Goal: Contribute content

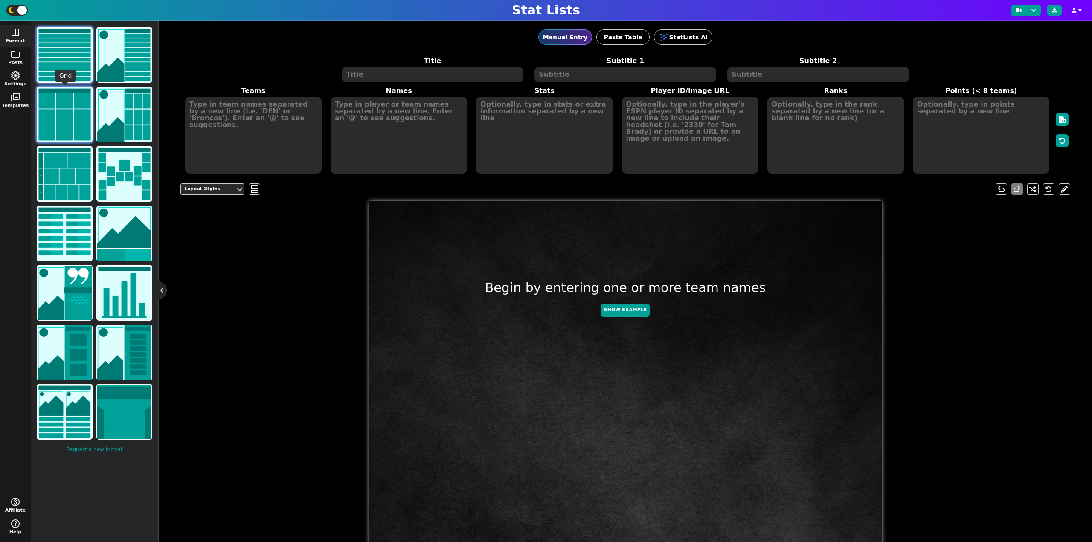
click at [67, 125] on img at bounding box center [65, 114] width 54 height 54
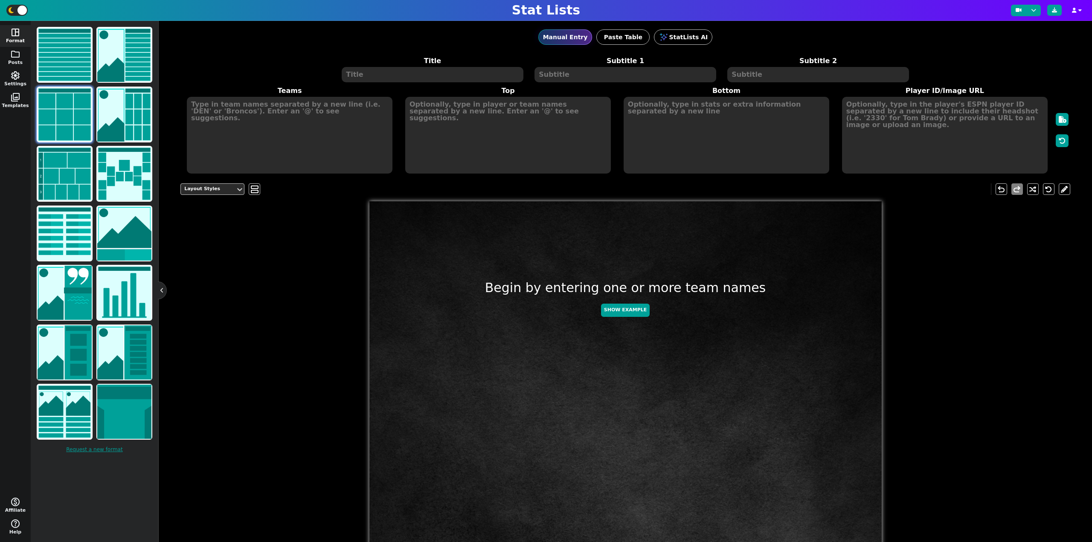
click at [438, 70] on textarea at bounding box center [432, 74] width 181 height 15
click at [221, 150] on textarea at bounding box center [290, 135] width 206 height 77
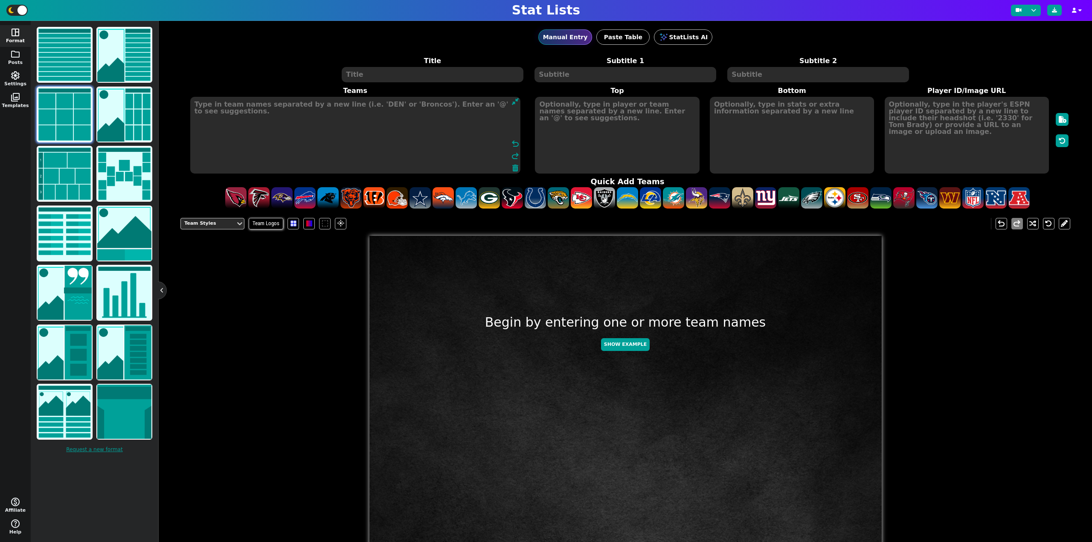
click at [357, 74] on textarea at bounding box center [432, 74] width 181 height 15
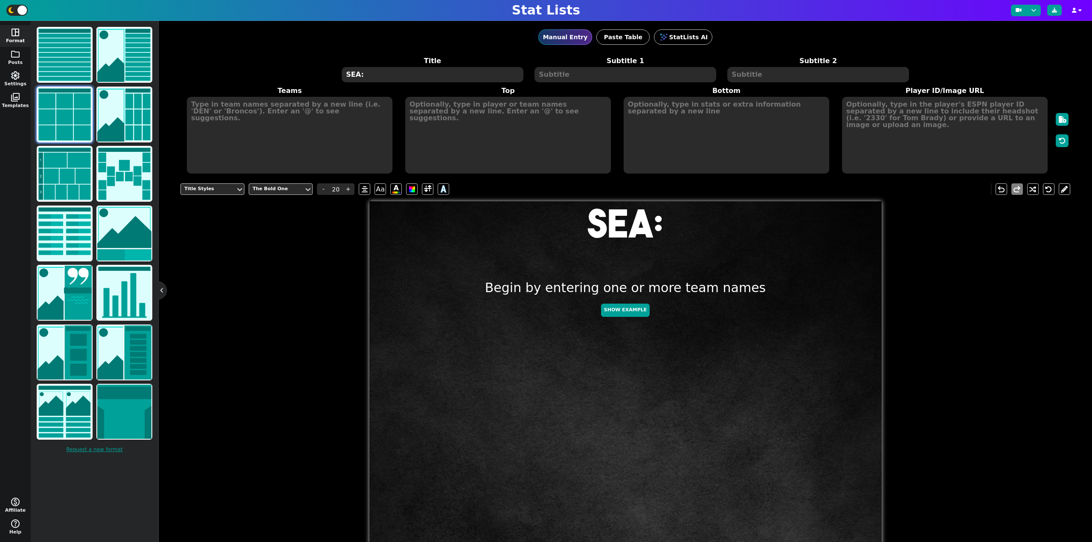
paste textarea
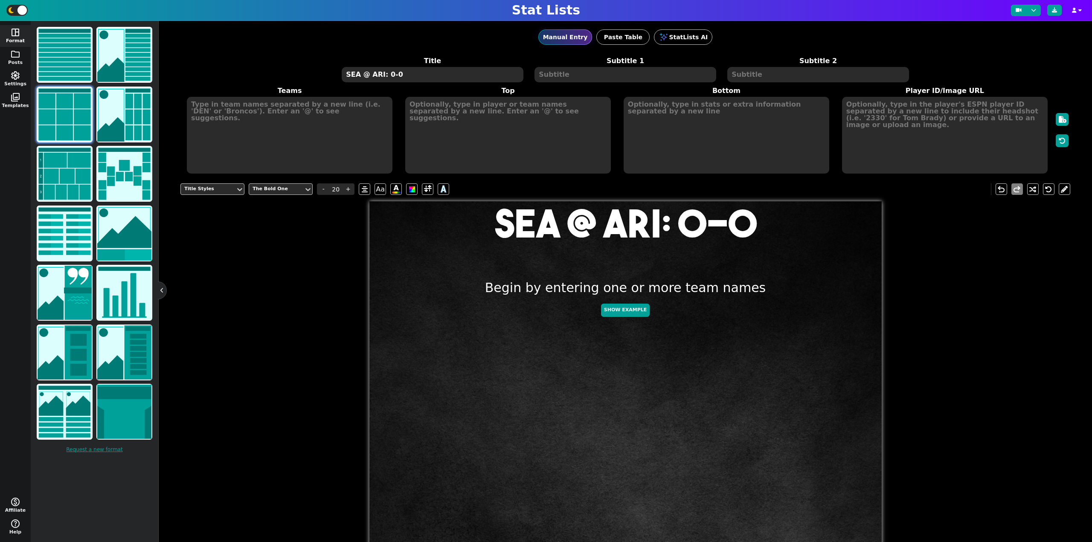
type textarea "SEA @ ARI: 0-0"
click at [281, 116] on textarea at bounding box center [290, 135] width 206 height 77
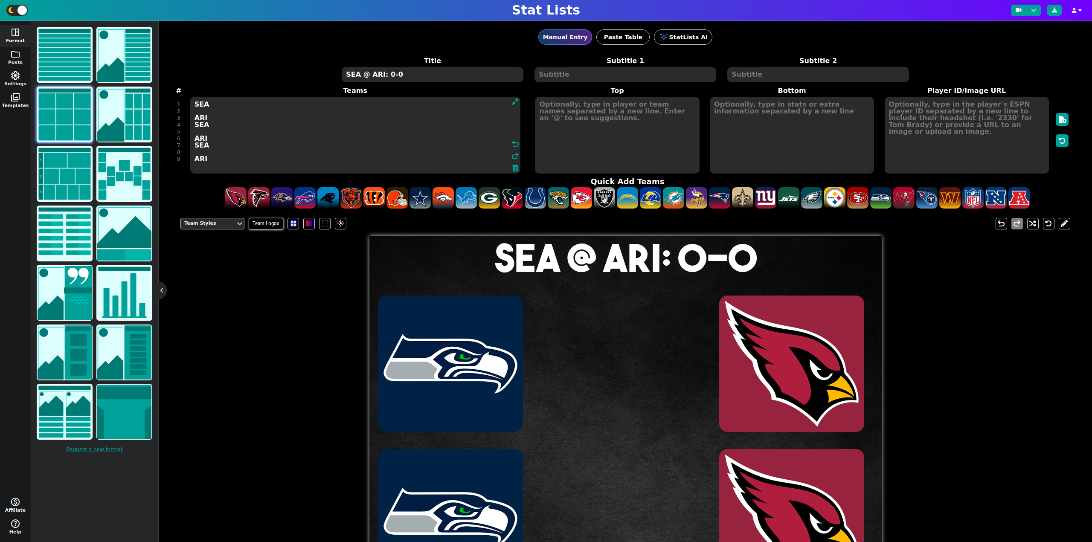
type textarea "SEA ARI SEA ARI SEA ARI"
click at [566, 123] on textarea at bounding box center [617, 135] width 164 height 77
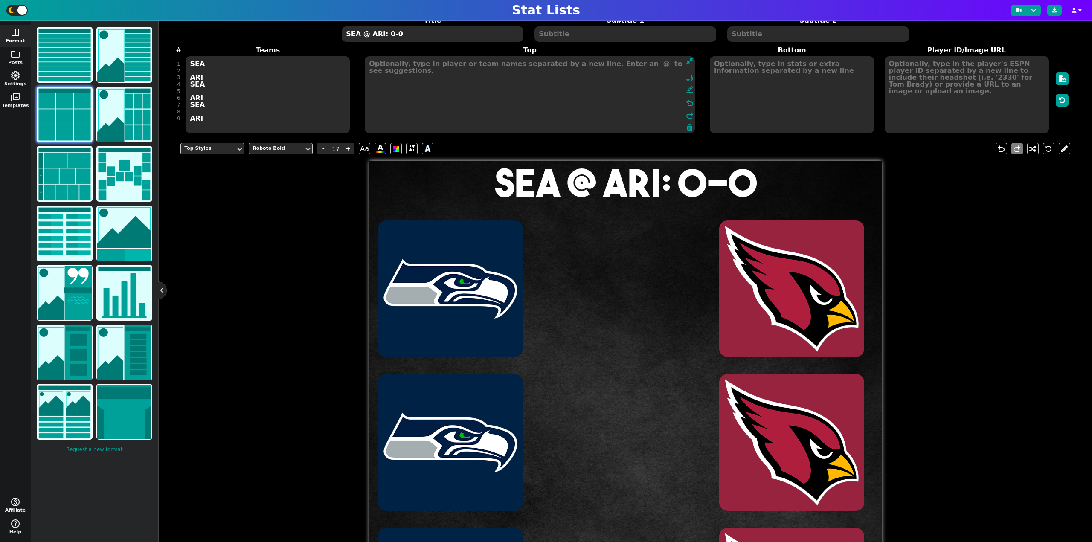
scroll to position [43, 0]
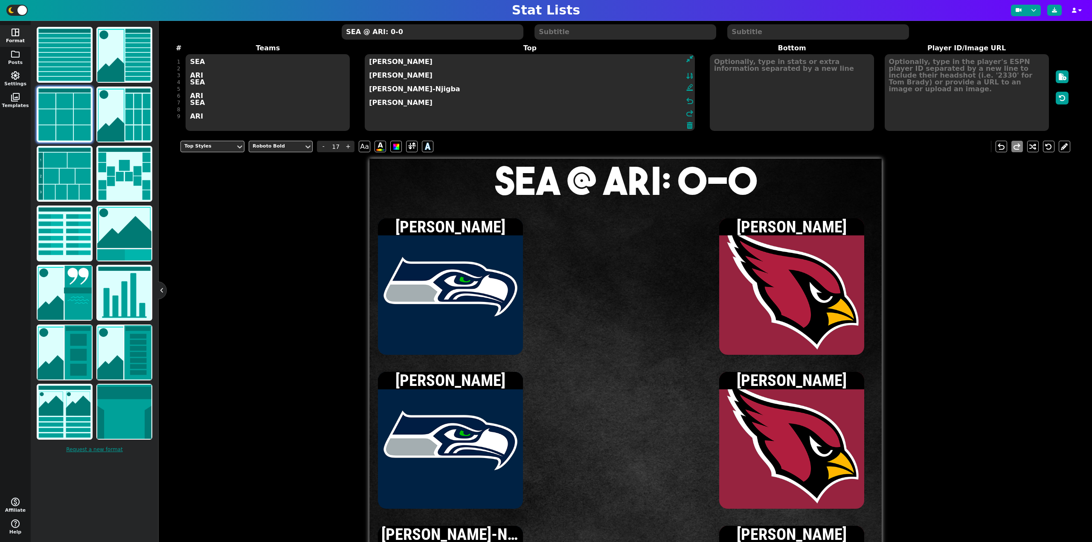
type textarea "[PERSON_NAME] [PERSON_NAME] [PERSON_NAME]-Njigba [PERSON_NAME]"
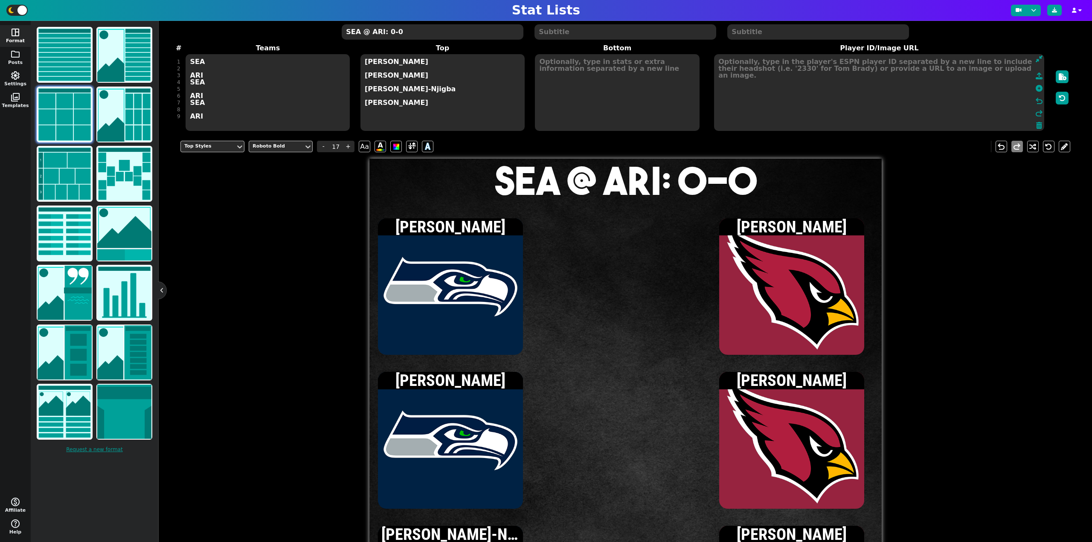
click at [980, 91] on textarea at bounding box center [879, 92] width 330 height 77
click at [1036, 90] on icon at bounding box center [1039, 88] width 7 height 7
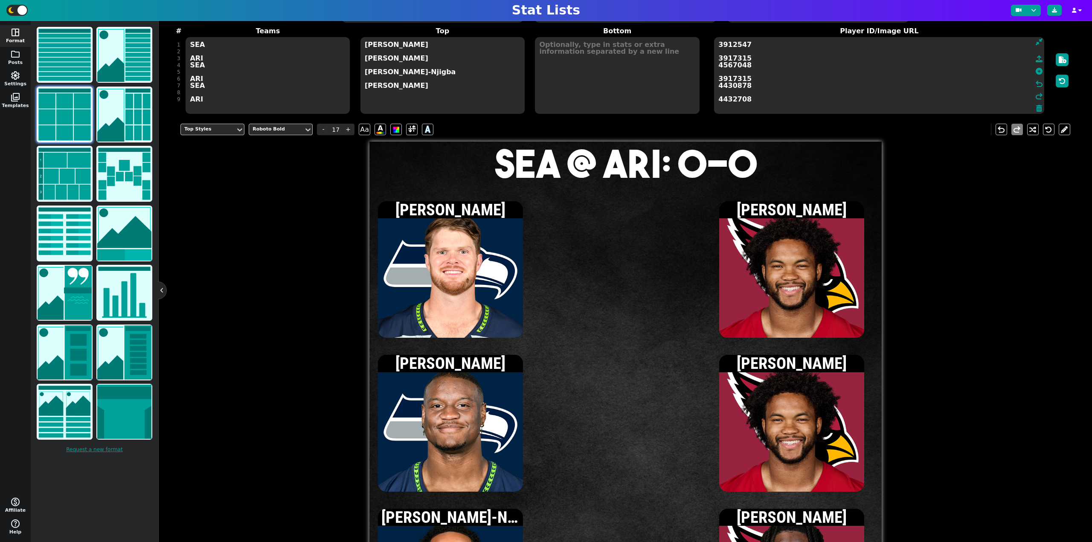
scroll to position [58, 0]
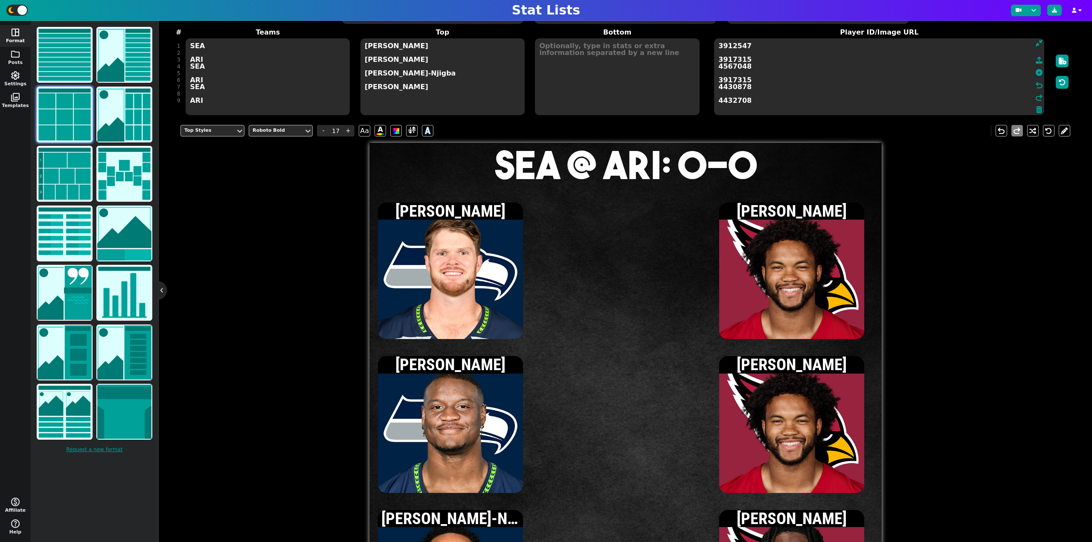
click at [569, 40] on textarea at bounding box center [617, 76] width 164 height 77
type input "15"
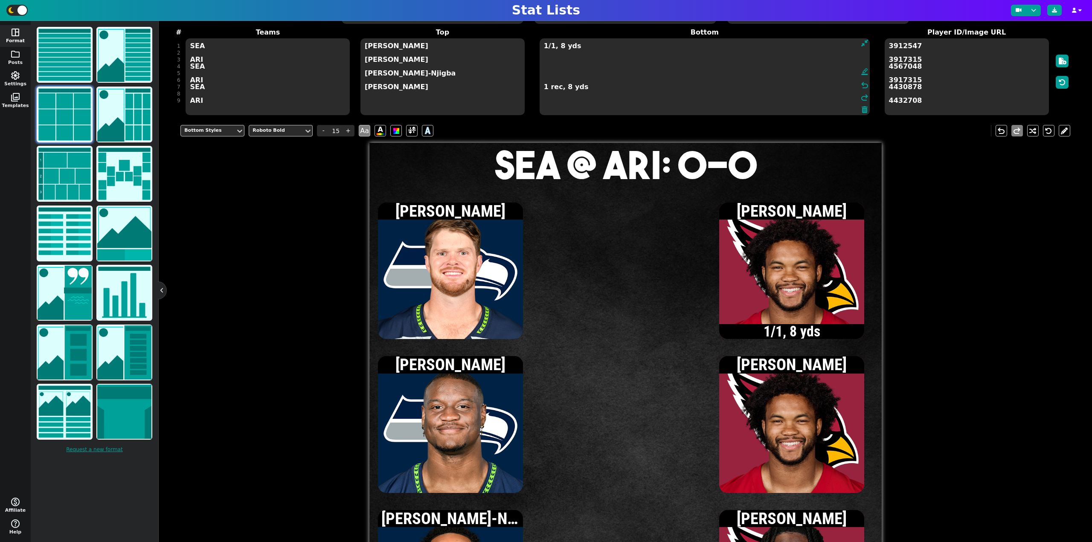
click at [546, 62] on textarea "1/1, 8 yds 1 rec, 8 yds" at bounding box center [705, 76] width 330 height 77
type textarea "[DATE] yds 1 rec, 8 yds"
click at [320, 130] on span "-" at bounding box center [323, 131] width 13 height 12
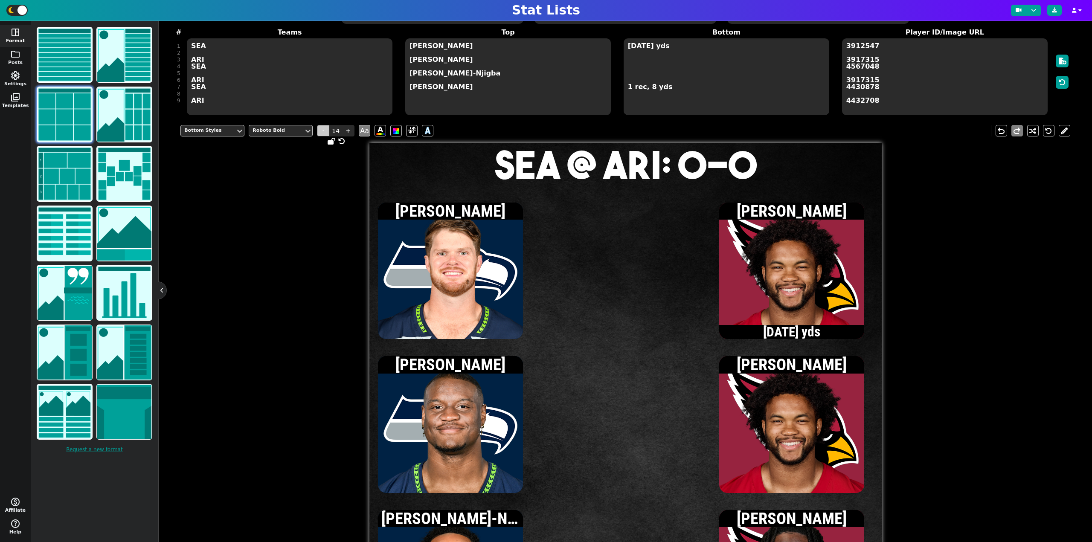
click at [320, 130] on span "-" at bounding box center [323, 131] width 13 height 12
type input "13"
click at [643, 77] on textarea "[DATE] yds 1 rec, 8 yds" at bounding box center [727, 76] width 206 height 77
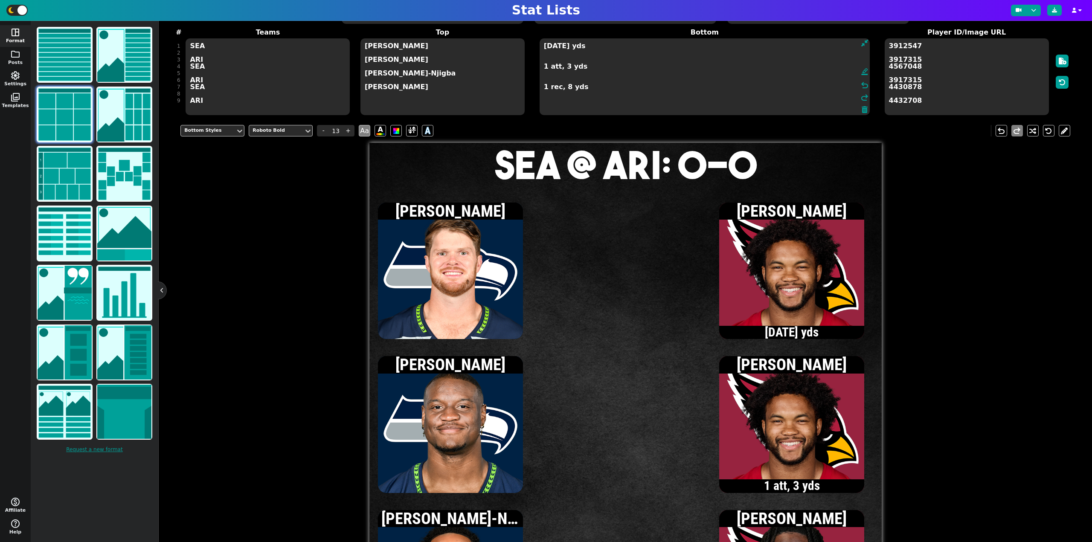
click at [551, 60] on textarea "[DATE] yds 1 att, 3 yds 1 rec, 8 yds" at bounding box center [705, 76] width 330 height 77
click at [554, 71] on textarea "[DATE] yds 1 att, 3 yds 1 rec, 8 yds" at bounding box center [705, 76] width 330 height 77
click at [559, 42] on textarea "[DATE] yds 1 att 1 att, 3 yds 1 rec, 8 yds" at bounding box center [705, 76] width 330 height 77
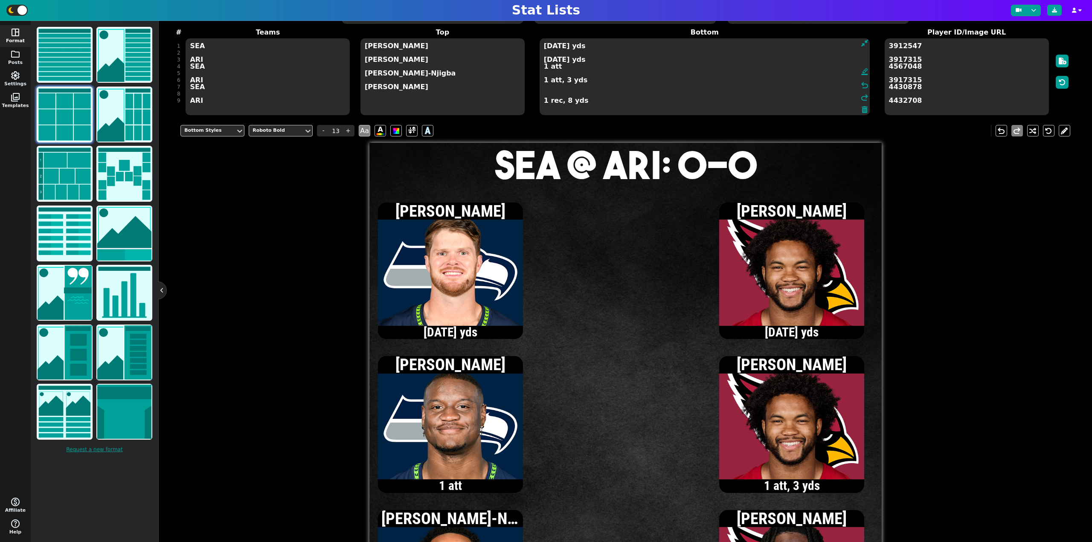
click at [543, 67] on textarea "[DATE] yds [DATE] yds 1 att 1 att, 3 yds 1 rec, 8 yds" at bounding box center [705, 76] width 330 height 77
click at [543, 47] on textarea "[DATE] yds [DATE] yds 2 att, -3 yds 1 att, 3 yds 1 rec, 8 yds" at bounding box center [705, 76] width 330 height 77
click at [551, 61] on textarea "[DATE] yds [DATE] yds 2 att, -3 yds 1 att, 3 yds 1 rec, 8 yds" at bounding box center [705, 76] width 330 height 77
click at [544, 58] on textarea "[DATE] yds [DATE] yds, 1 INT 2 att, -3 yds 1 att, 3 yds 1 rec, 8 yds" at bounding box center [705, 76] width 330 height 77
click at [544, 60] on textarea "[DATE] yds [DATE] yds, 1 INT 2 att, -3 yds 1 att, 3 yds 1 rec, 8 yds" at bounding box center [705, 76] width 330 height 77
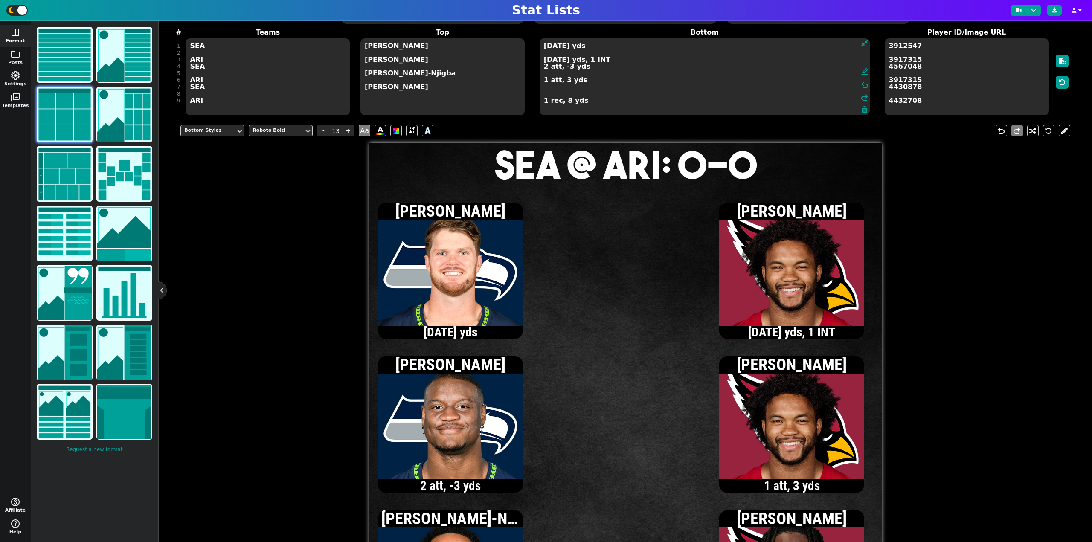
click at [545, 62] on textarea "[DATE] yds [DATE] yds, 1 INT 2 att, -3 yds 1 att, 3 yds 1 rec, 8 yds" at bounding box center [705, 76] width 330 height 77
click at [544, 58] on textarea "[DATE] yds [DATE] yds, 1 INT 2 att, -3 yds 1 att, 3 yds 1 rec, 8 yds" at bounding box center [705, 76] width 330 height 77
type textarea "[DATE] yds [DATE] yds, 1 INT 2 att, -3 yds 1 att, 3 yds 1 rec, 8 yds"
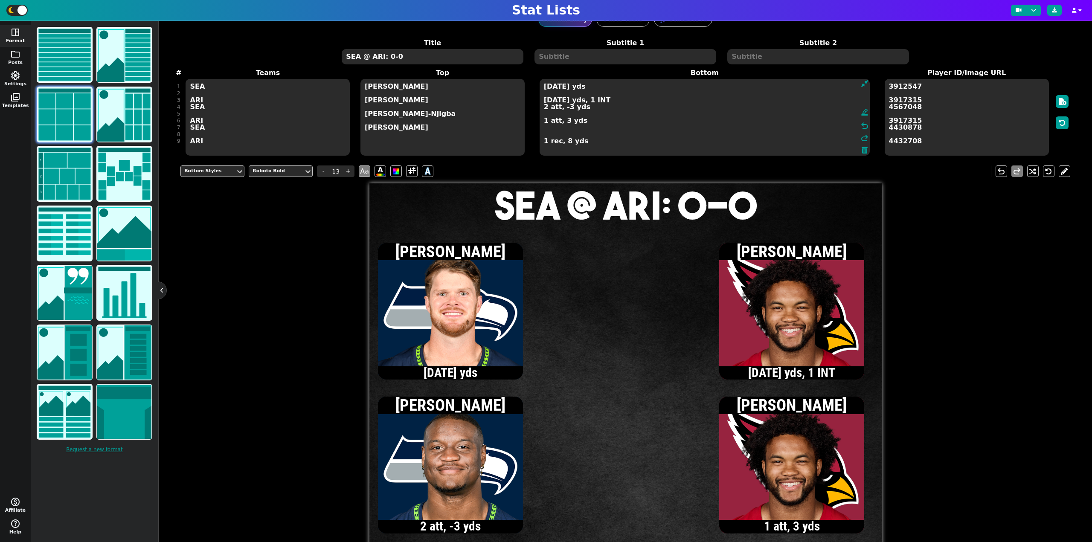
scroll to position [16, 0]
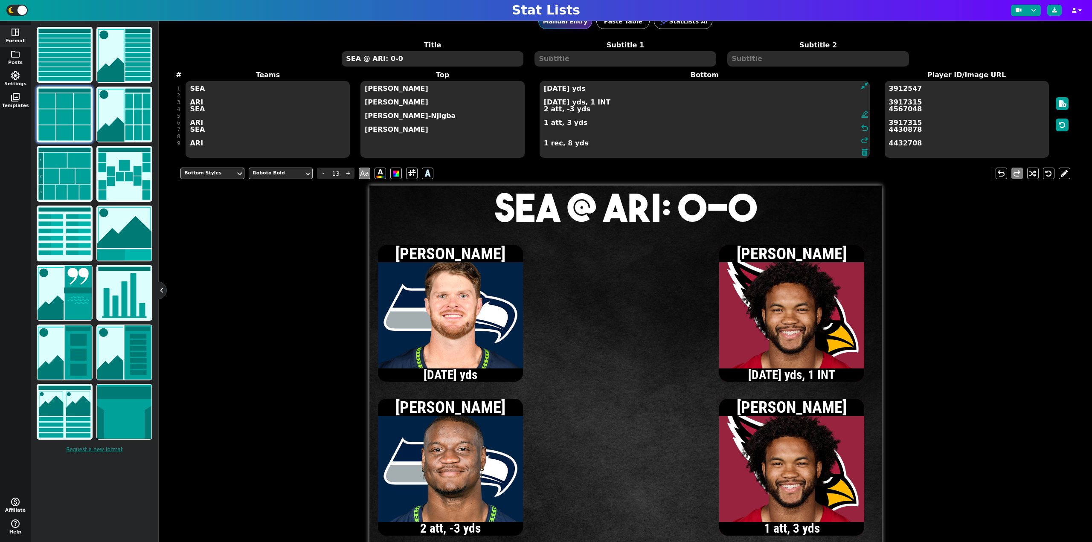
click at [430, 57] on textarea "SEA @ ARI: 0-0" at bounding box center [432, 58] width 181 height 15
type input "20"
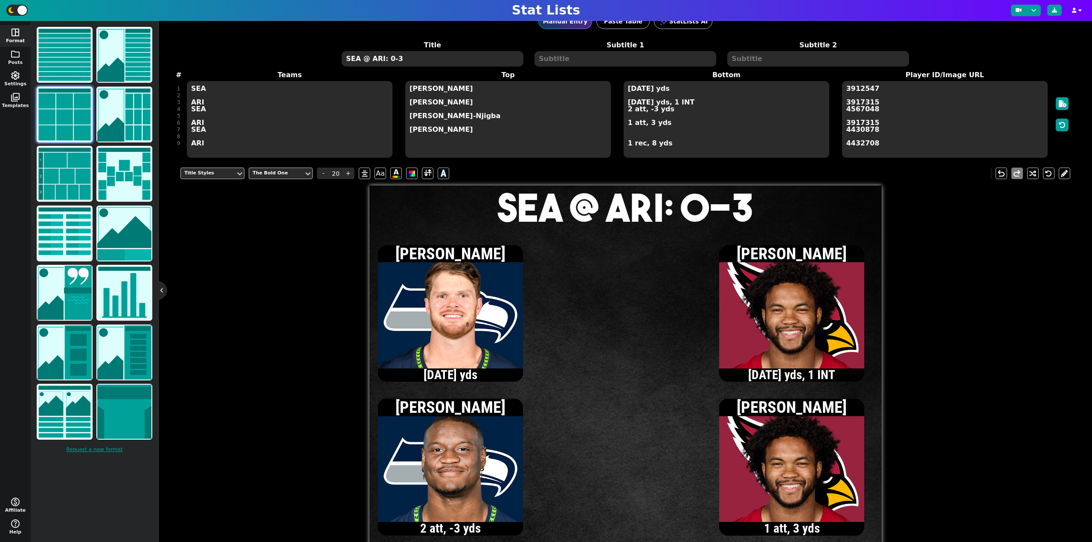
type textarea "SEA @ ARI: 0-3"
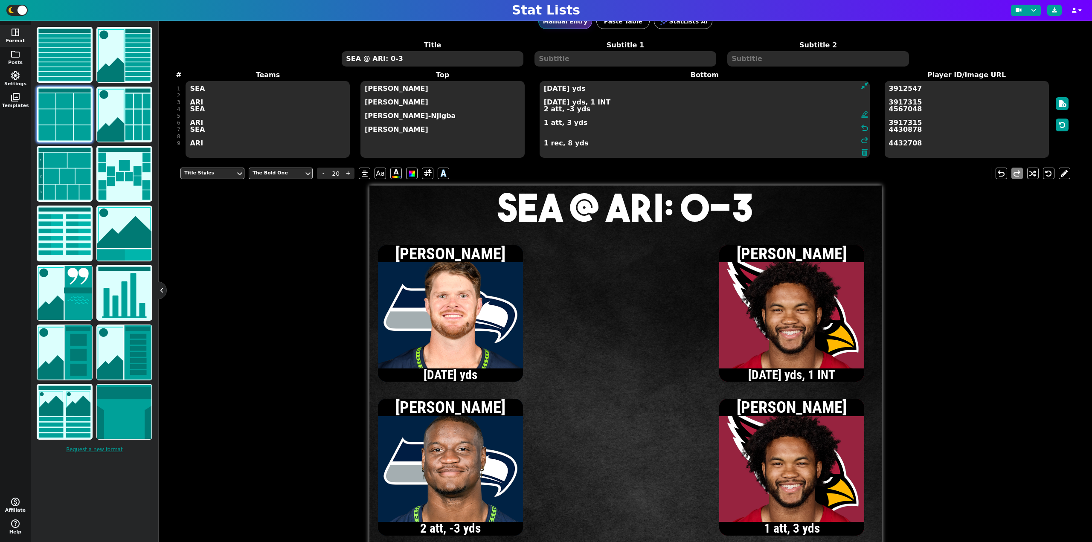
click at [628, 89] on textarea "[DATE] yds [DATE] yds, 1 INT 2 att, -3 yds 1 att, 3 yds 1 rec, 8 yds" at bounding box center [705, 119] width 330 height 77
type input "13"
click at [544, 110] on textarea "[DATE] yds [DATE] yds, 1 INT 2 att, -3 yds 1 att, 3 yds 1 rec, 8 yds" at bounding box center [705, 119] width 330 height 77
click at [545, 89] on textarea "[DATE] yds [DATE] yds, 1 INT 5 att, 35 yds 1 att, 3 yds 1 rec, 8 yds" at bounding box center [705, 119] width 330 height 77
click at [544, 88] on textarea "[DATE] yds [DATE] yds, 1 INT 5 att, 35 yds 1 att, 3 yds 1 rec, 8 yds" at bounding box center [705, 119] width 330 height 77
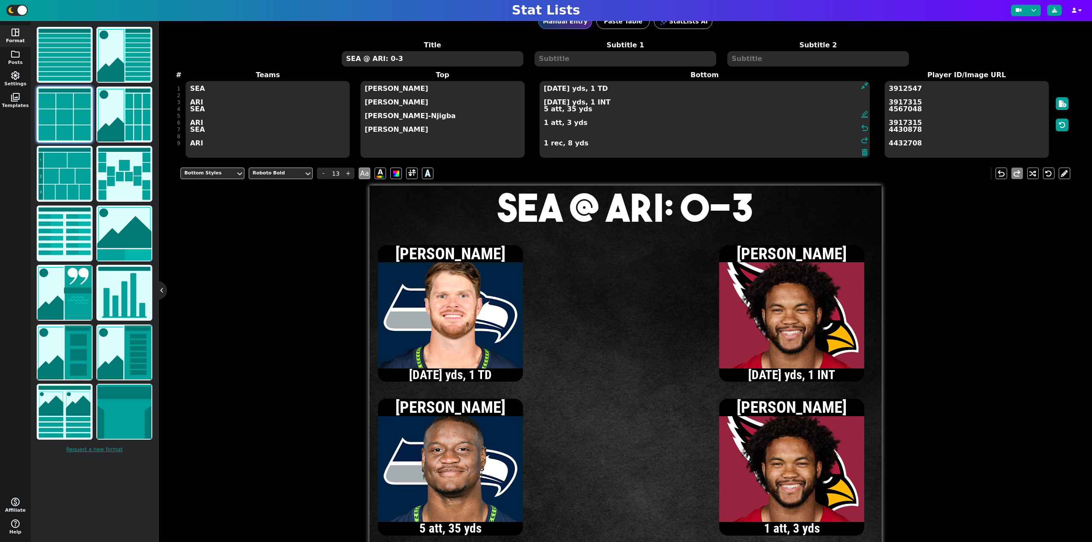
type textarea "[DATE] yds, 1 TD [DATE] yds, 1 INT 5 att, 35 yds 1 att, 3 yds 1 rec, 8 yds"
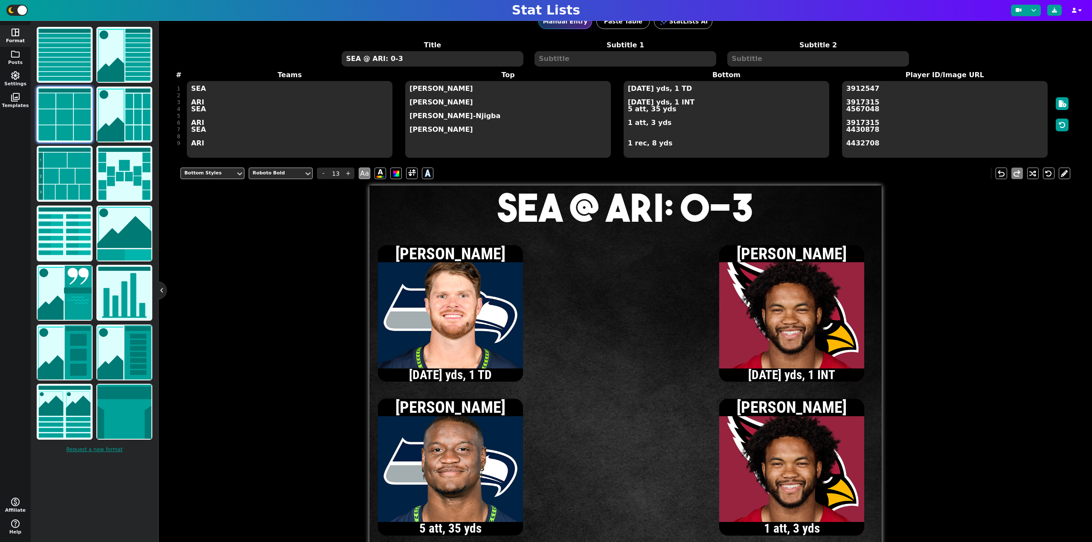
click at [389, 58] on textarea "SEA @ ARI: 0-3" at bounding box center [432, 58] width 181 height 15
type input "20"
type textarea "SEA @ ARI: 7-3"
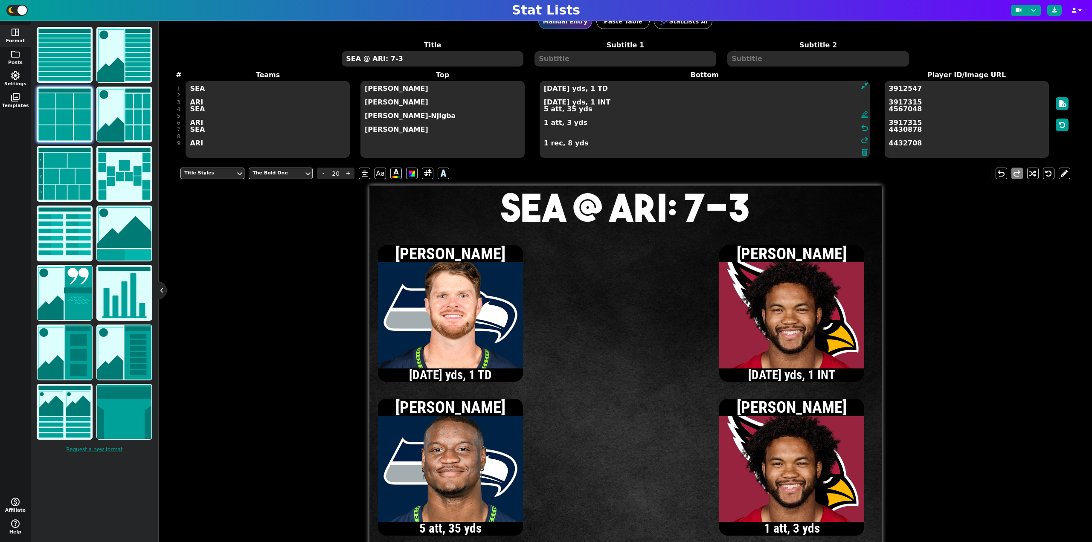
click at [627, 125] on textarea "[DATE] yds, 1 TD [DATE] yds, 1 INT 5 att, 35 yds 1 att, 3 yds 1 rec, 8 yds" at bounding box center [705, 119] width 330 height 77
type input "13"
click at [545, 110] on textarea "[DATE] yds, 1 TD [DATE] yds, 1 INT 5 att, 35 yds 2 att, 7 yds 1 rec, 8 yds" at bounding box center [705, 119] width 330 height 77
click at [545, 103] on textarea "[DATE] yds, 1 TD [DATE] yds, 1 INT 6 att, 39 yds 2 att, 7 yds 1 rec, 8 yds" at bounding box center [705, 119] width 330 height 77
click at [544, 101] on textarea "[DATE] yds, 1 TD [DATE] yds, 1 INT 6 att, 39 yds 2 att, 7 yds 1 rec, 8 yds" at bounding box center [705, 119] width 330 height 77
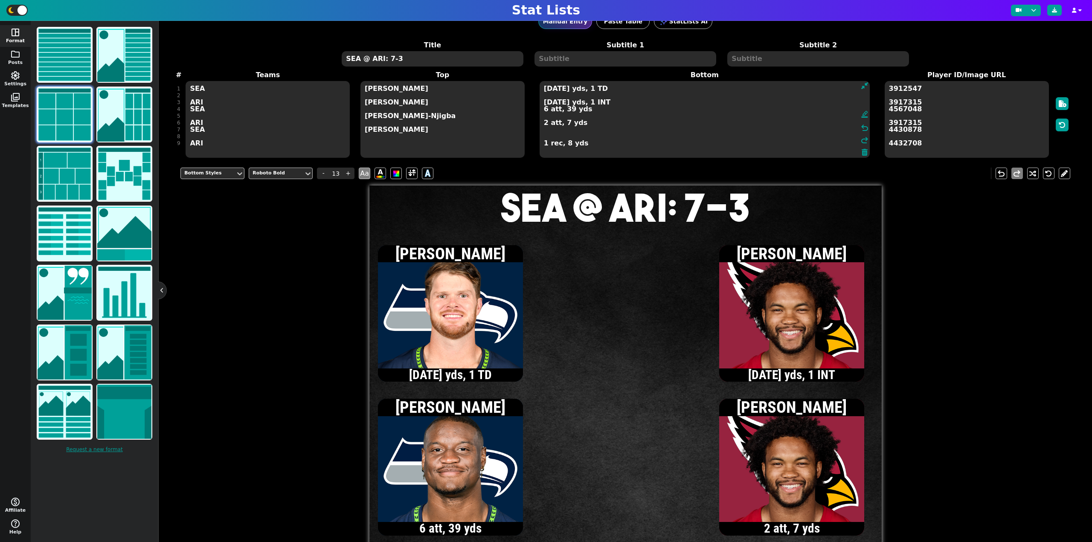
click at [545, 101] on textarea "[DATE] yds, 1 TD [DATE] yds, 1 INT 6 att, 39 yds 2 att, 7 yds 1 rec, 8 yds" at bounding box center [705, 119] width 330 height 77
click at [544, 102] on textarea "[DATE] yds, 1 TD 9/14, 47 yds, 1 INT 6 att, 39 yds 2 att, 7 yds 1 rec, 8 yds" at bounding box center [705, 119] width 330 height 77
click at [548, 103] on textarea "[DATE] yds, 1 TD 10/15, 64 yds, 1 INT 6 att, 39 yds 2 att, 7 yds 1 rec, 8 yds" at bounding box center [705, 119] width 330 height 77
click at [560, 102] on textarea "[DATE] yds, 1 TD 11/17, 63 yds, 1 INT 6 att, 39 yds 2 att, 7 yds 1 rec, 8 yds" at bounding box center [705, 119] width 330 height 77
click at [545, 90] on textarea "[DATE] yds, 1 TD 11/18, 63 yds, 2 INT 6 att, 39 yds 2 att, 7 yds 1 rec, 8 yds" at bounding box center [705, 119] width 330 height 77
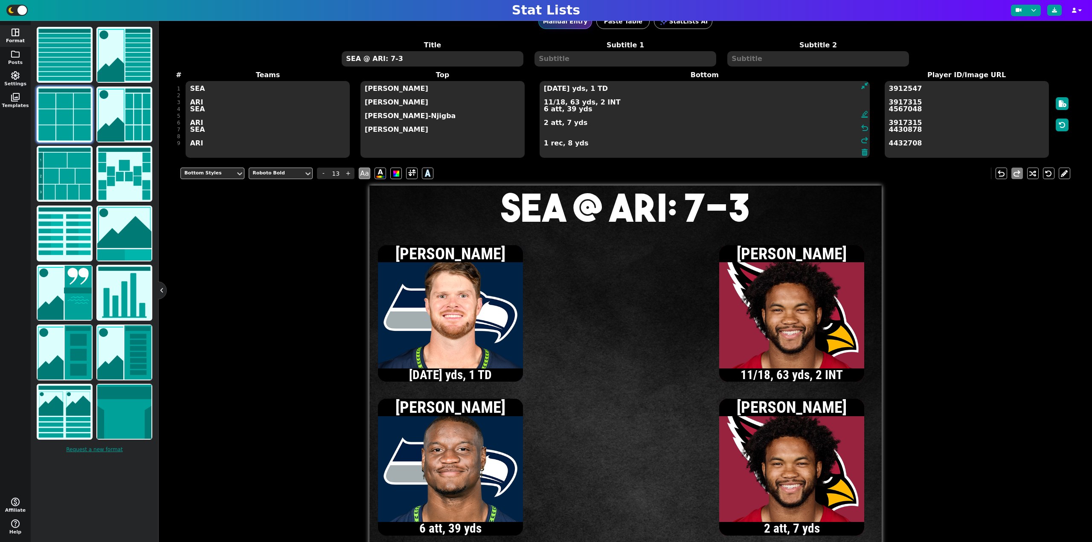
click at [544, 109] on textarea "[DATE] yds, 1 TD 11/18, 63 yds, 2 INT 6 att, 39 yds 2 att, 7 yds 1 rec, 8 yds" at bounding box center [705, 119] width 330 height 77
click at [546, 89] on textarea "[DATE] yds, 1 TD 11/18, 63 yds, 2 INT 8 att, 46 yds 2 att, 7 yds 1 rec, 8 yds" at bounding box center [705, 119] width 330 height 77
click at [548, 103] on textarea "[DATE] yds, 1 TD 11/18, 63 yds, 2 INT 8 att, 46 yds 2 att, 7 yds 1 rec, 8 yds" at bounding box center [705, 119] width 330 height 77
click at [544, 88] on textarea "[DATE] yds, 1 TD 12/19, 67 yds, 2 INT 8 att, 46 yds 2 att, 7 yds 1 rec, 8 yds" at bounding box center [705, 119] width 330 height 77
click at [555, 89] on textarea "[DATE] yds, 1 TD 12/19, 67 yds, 2 INT 8 att, 46 yds 2 att, 7 yds 1 rec, 8 yds" at bounding box center [705, 119] width 330 height 77
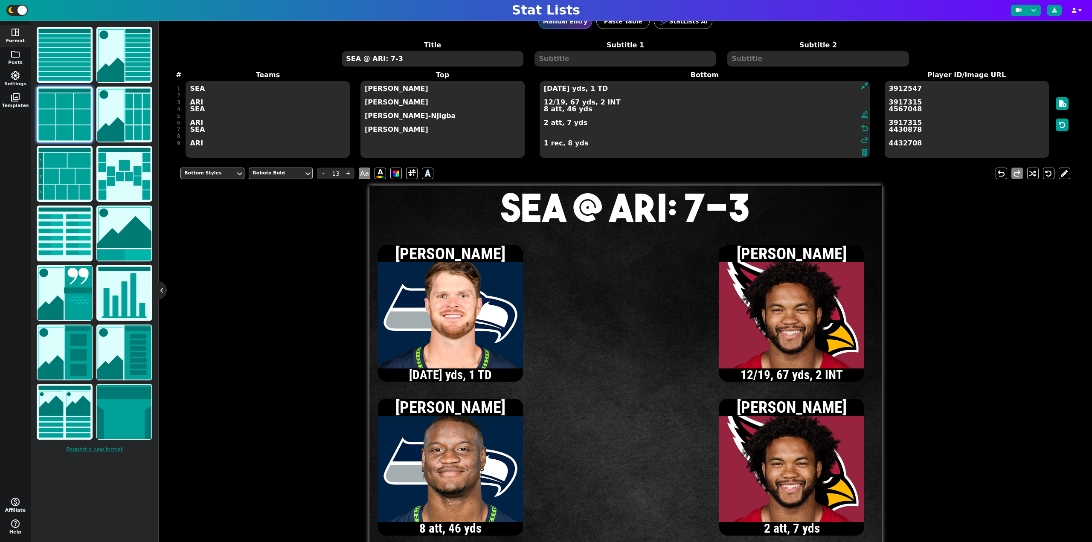
type textarea "[DATE] yds, 1 TD 12/19, 67 yds, 2 INT 8 att, 46 yds 2 att, 7 yds 1 rec, 8 yds"
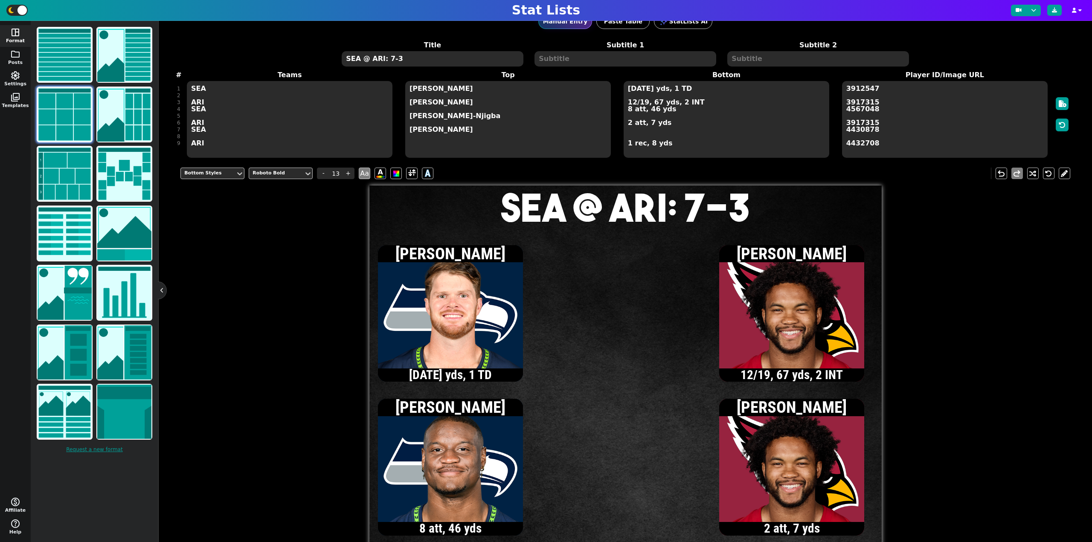
click at [391, 60] on textarea "SEA @ ARI: 7-3" at bounding box center [432, 58] width 181 height 15
type input "20"
type textarea "SEA @ ARI: 14-3"
click at [632, 101] on textarea "[DATE] yds, 1 TD 12/19, 67 yds, 2 INT 8 att, 46 yds 2 att, 7 yds 1 rec, 8 yds" at bounding box center [727, 119] width 206 height 77
type input "13"
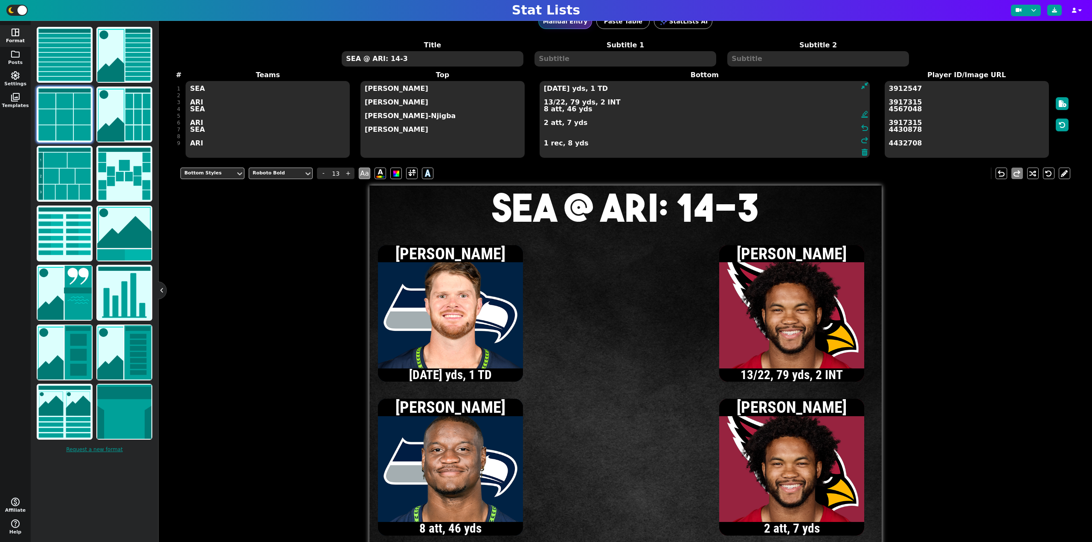
click at [543, 124] on textarea "[DATE] yds, 1 TD 13/22, 79 yds, 2 INT 8 att, 46 yds 2 att, 7 yds 1 rec, 8 yds" at bounding box center [705, 119] width 330 height 77
click at [549, 104] on textarea "[DATE] yds, 1 TD 13/22, 79 yds, 2 INT 8 att, 46 yds 3 att, 11 yds 1 rec, 8 yds" at bounding box center [705, 119] width 330 height 77
click at [545, 90] on textarea "[DATE] yds, 1 TD 14/23, 83 yds, 2 INT 8 att, 46 yds 3 att, 11 yds 1 rec, 8 yds" at bounding box center [705, 119] width 330 height 77
click at [543, 110] on textarea "[DATE] yds, 1 TD 14/23, 83 yds, 2 INT 8 att, 46 yds 3 att, 11 yds 1 rec, 8 yds" at bounding box center [705, 119] width 330 height 77
click at [545, 90] on textarea "[DATE] yds, 1 TD 14/23, 83 yds, 2 INT 9 att, 48 yds 3 att, 11 yds 1 rec, 8 yds" at bounding box center [705, 119] width 330 height 77
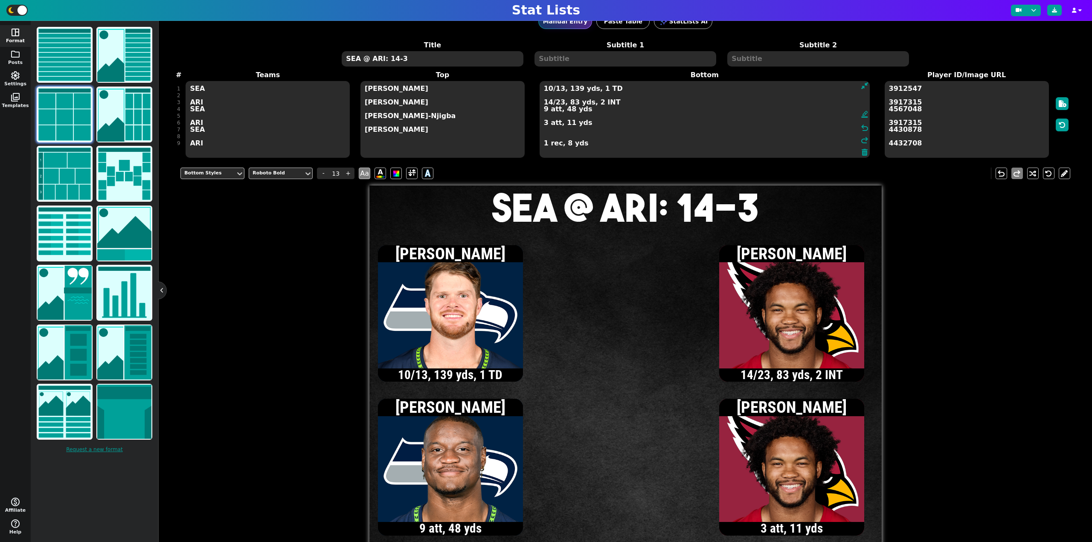
click at [544, 110] on textarea "10/13, 139 yds, 1 TD 14/23, 83 yds, 2 INT 9 att, 48 yds 3 att, 11 yds 1 rec, 8 …" at bounding box center [705, 119] width 330 height 77
click at [548, 88] on textarea "10/13, 139 yds, 1 TD 14/23, 83 yds, 2 INT 10 att, 52 yds 3 att, 11 yds 1 rec, 8…" at bounding box center [705, 119] width 330 height 77
type textarea "11/14, 148 yds, 1 TD 14/23, 83 yds, 2 INT 10 att, 52 yds 3 att, 11 yds 1 rec, 8…"
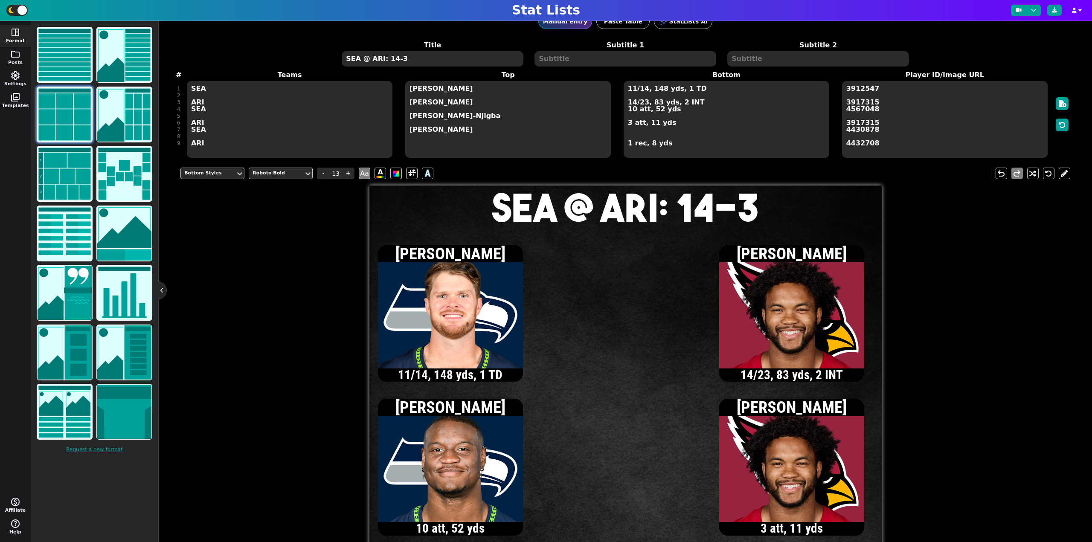
click at [392, 60] on textarea "SEA @ ARI: 14-3" at bounding box center [432, 58] width 181 height 15
type input "20"
type textarea "SEA @ ARI: 17-3"
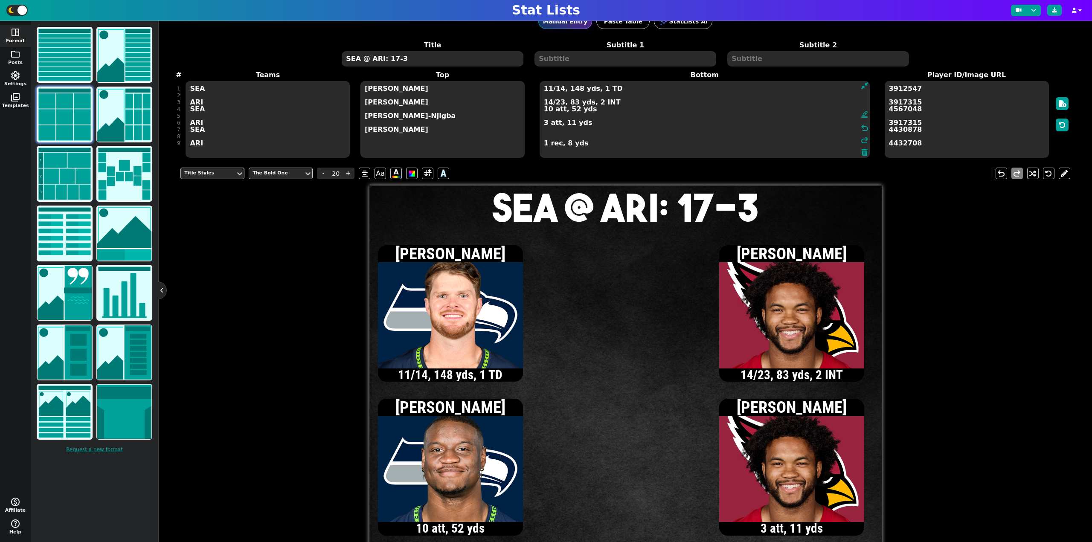
click at [633, 101] on textarea "11/14, 148 yds, 1 TD 14/23, 83 yds, 2 INT 10 att, 52 yds 3 att, 11 yds 1 rec, 8…" at bounding box center [705, 119] width 330 height 77
type input "13"
click at [559, 104] on textarea "11/14, 148 yds, 1 TD 15/24, 86 yds, 2 INT 10 att, 52 yds 3 att, 11 yds 1 rec, 8…" at bounding box center [705, 119] width 330 height 77
click at [549, 89] on textarea "11/14, 148 yds, 1 TD 15/25, 86 yds, 2 INT 10 att, 52 yds 3 att, 11 yds 1 rec, 8…" at bounding box center [705, 119] width 330 height 77
click at [559, 90] on textarea "12/15, 149 yds, 1 TD 15/25, 86 yds, 2 INT 10 att, 52 yds 3 att, 11 yds 1 rec, 8…" at bounding box center [705, 119] width 330 height 77
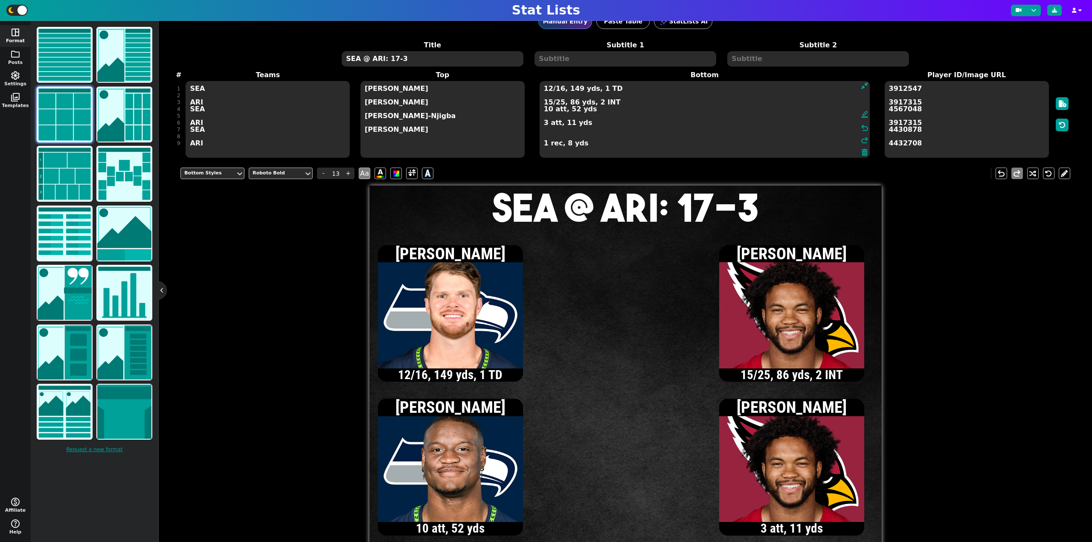
click at [548, 102] on textarea "12/16, 149 yds, 1 TD 15/25, 86 yds, 2 INT 10 att, 52 yds 3 att, 11 yds 1 rec, 8…" at bounding box center [705, 119] width 330 height 77
click at [548, 102] on textarea "12/16, 149 yds, 1 TD 16/26, 90 yds, 2 INT 10 att, 52 yds 3 att, 11 yds 1 rec, 8…" at bounding box center [705, 119] width 330 height 77
click at [548, 101] on textarea "12/16, 149 yds, 1 TD 17/27, 100 yds, 2 INT 10 att, 52 yds 3 att, 11 yds 1 rec, …" at bounding box center [705, 119] width 330 height 77
click at [543, 146] on textarea "12/16, 149 yds, 1 TD 18/28, 116 yds, 2 INT 10 att, 52 yds 3 att, 11 yds 1 rec, …" at bounding box center [705, 119] width 330 height 77
click at [559, 102] on textarea "12/16, 149 yds, 1 TD 18/28, 116 yds, 2 INT 10 att, 52 yds 3 att, 11 yds 2 rec, …" at bounding box center [705, 119] width 330 height 77
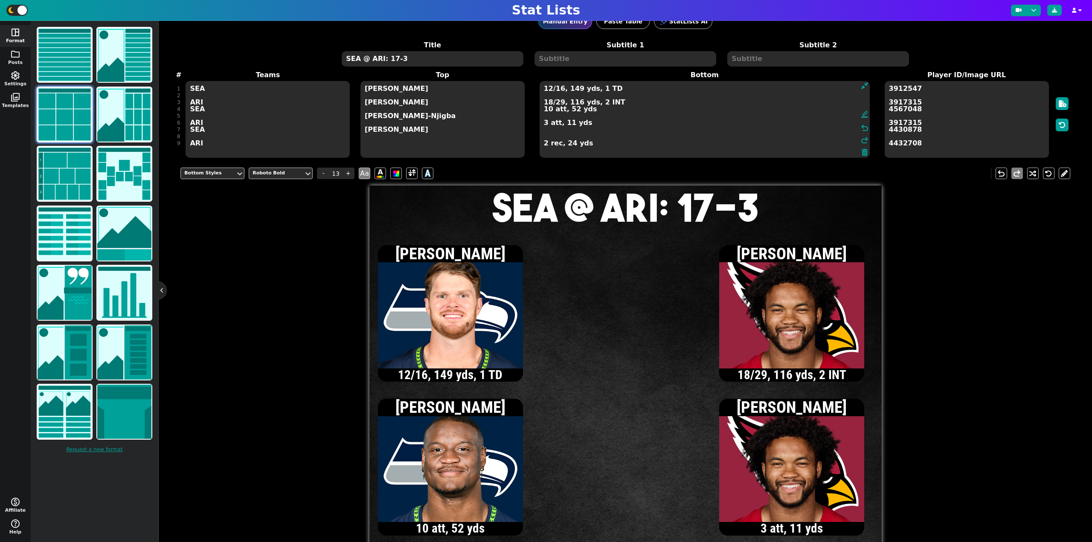
type textarea "12/16, 149 yds, 1 TD 18/29, 116 yds, 2 INT 10 att, 52 yds 3 att, 11 yds 2 rec, …"
click at [412, 59] on textarea "SEA @ ARI: 17-3" at bounding box center [432, 58] width 181 height 15
type input "20"
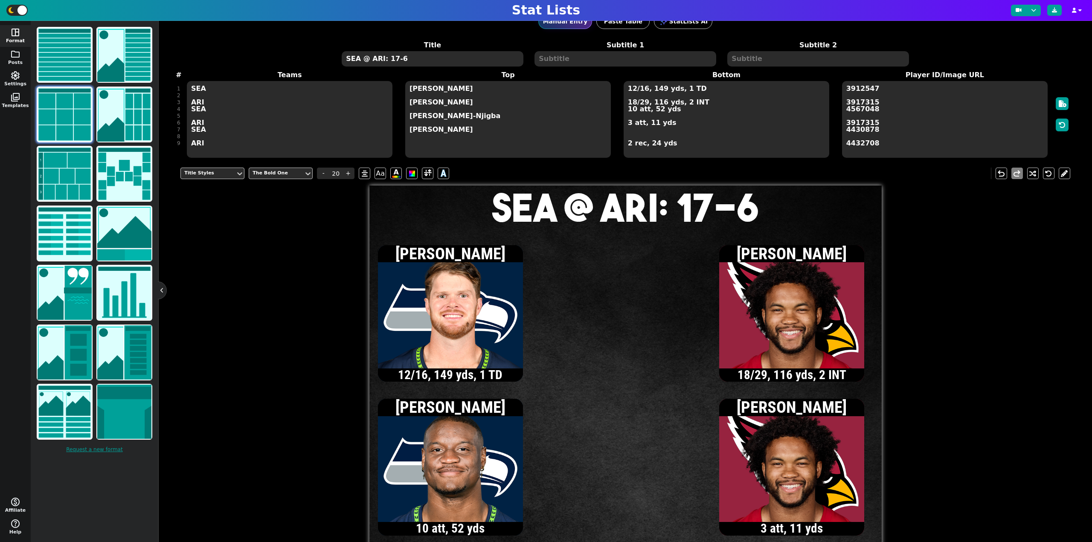
type textarea "SEA @ ARI: 17-6"
click at [631, 109] on textarea "12/16, 149 yds, 1 TD 18/29, 116 yds, 2 INT 10 att, 52 yds 3 att, 11 yds 2 rec, …" at bounding box center [727, 119] width 206 height 77
type input "13"
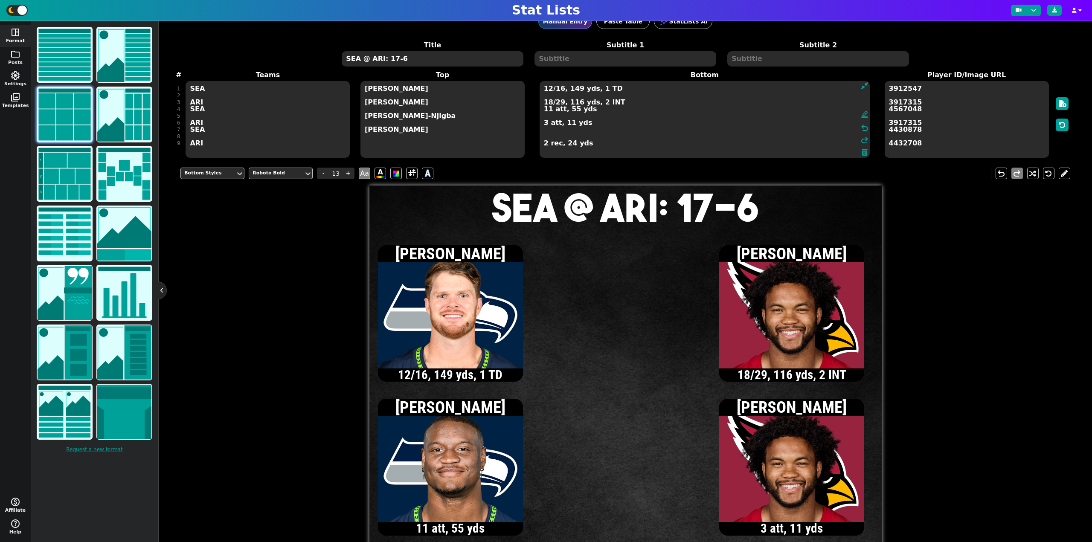
click at [547, 90] on textarea "12/16, 149 yds, 1 TD 18/29, 116 yds, 2 INT 11 att, 55 yds 3 att, 11 yds 2 rec, …" at bounding box center [705, 119] width 330 height 77
click at [551, 129] on textarea "13/18, 159 yds, 1 TD 18/29, 116 yds, 2 INT 11 att, 55 yds 3 att, 11 yds 2 rec, …" at bounding box center [705, 119] width 330 height 77
click at [548, 109] on textarea "13/18, 159 yds, 1 TD 18/29, 116 yds, 2 INT 11 att, 55 yds 3 att, 11 yds 1 rec, …" at bounding box center [705, 119] width 330 height 77
click at [548, 90] on textarea "13/18, 159 yds, 1 TD 18/29, 116 yds, 2 INT 12 att, 50 yds 3 att, 11 yds 1 rec, …" at bounding box center [705, 119] width 330 height 77
click at [548, 90] on textarea "14/19, 170 yds, 1 TD 18/29, 116 yds, 2 INT 12 att, 50 yds 3 att, 11 yds 1 rec, …" at bounding box center [705, 119] width 330 height 77
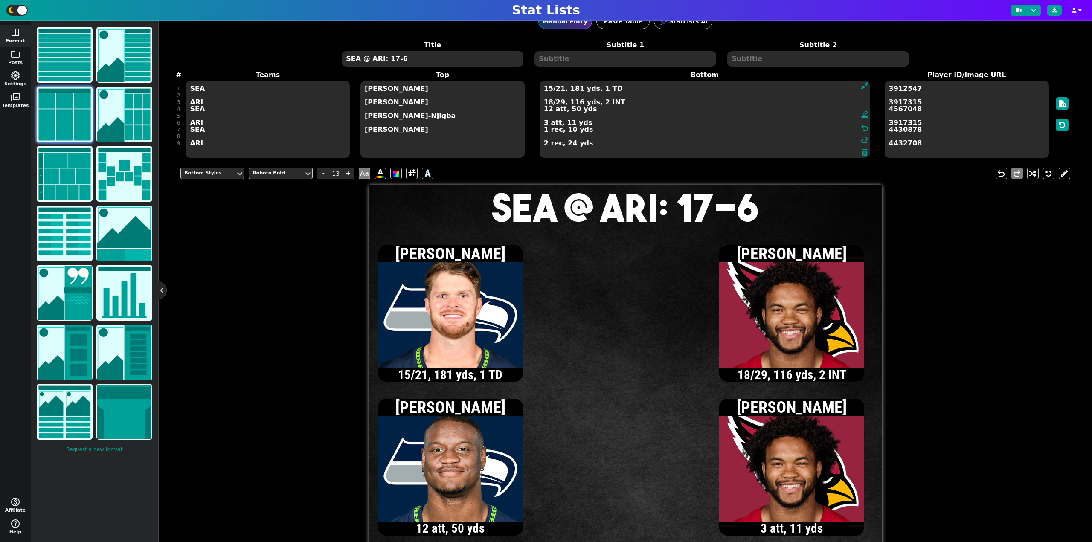
click at [544, 130] on textarea "15/21, 181 yds, 1 TD 18/29, 116 yds, 2 INT 12 att, 50 yds 3 att, 11 yds 1 rec, …" at bounding box center [705, 119] width 330 height 77
click at [548, 111] on textarea "15/21, 181 yds, 1 TD 18/29, 116 yds, 2 INT 12 att, 50 yds 3 att, 11 yds 2 rec, …" at bounding box center [705, 119] width 330 height 77
click at [550, 109] on textarea "15/21, 181 yds, 1 TD 18/29, 116 yds, 2 INT 14 att, 74 yds 3 att, 11 yds 2 rec, …" at bounding box center [705, 119] width 330 height 77
click at [548, 90] on textarea "15/21, 181 yds, 1 TD 18/29, 116 yds, 2 INT 16 att, 76 yds 3 att, 11 yds 2 rec, …" at bounding box center [705, 119] width 330 height 77
type textarea "16/22, 184 yds, 1 TD 18/29, 116 yds, 2 INT 16 att, 76 yds 3 att, 11 yds 2 rec, …"
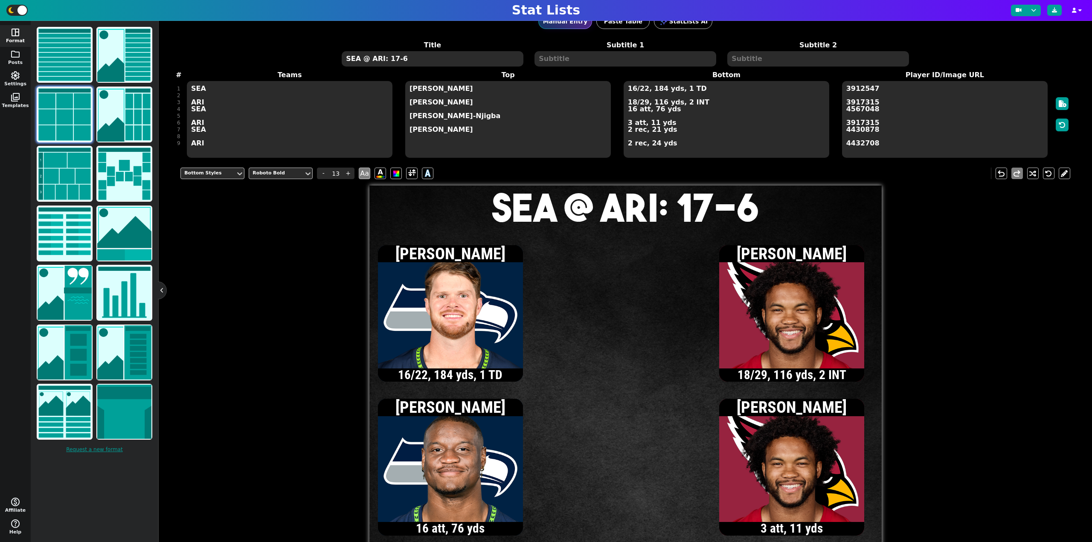
click at [393, 60] on textarea "SEA @ ARI: 17-6" at bounding box center [432, 58] width 181 height 15
type input "20"
type textarea "SEA @ ARI: 20-6"
click at [632, 103] on textarea "16/22, 184 yds, 1 TD 18/29, 116 yds, 2 INT 16 att, 76 yds 3 att, 11 yds 2 rec, …" at bounding box center [727, 119] width 206 height 77
type input "13"
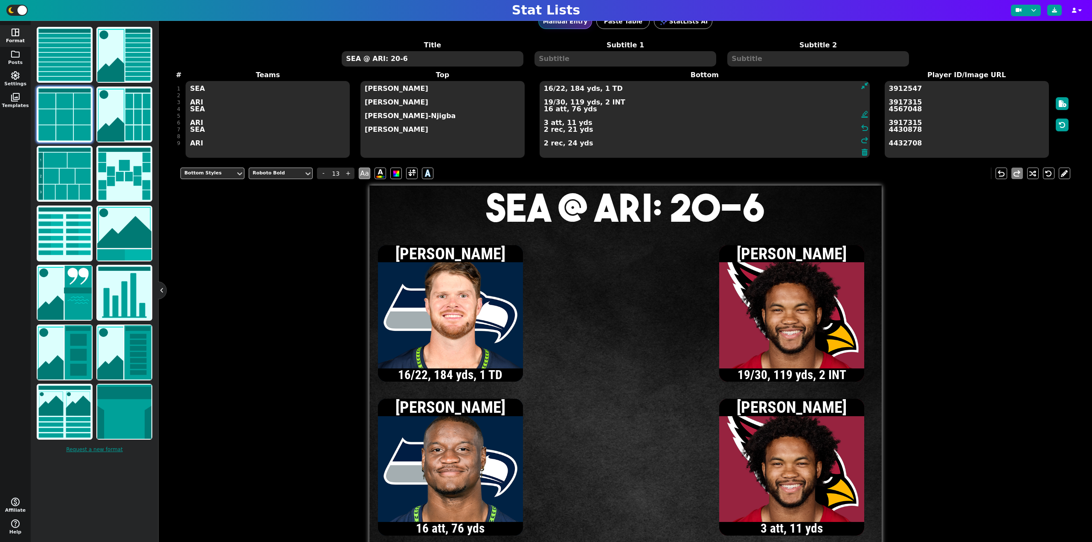
click at [544, 143] on textarea "16/22, 184 yds, 1 TD 19/30, 119 yds, 2 INT 16 att, 76 yds 3 att, 11 yds 2 rec, …" at bounding box center [705, 119] width 330 height 77
click at [544, 123] on textarea "16/22, 184 yds, 1 TD 19/30, 119 yds, 2 INT 16 att, 76 yds 3 att, 11 yds 2 rec, …" at bounding box center [705, 119] width 330 height 77
click at [544, 122] on textarea "16/22, 184 yds, 1 TD 19/30, 119 yds, 2 INT 16 att, 76 yds 4 att, 40 yds 2 rec, …" at bounding box center [705, 119] width 330 height 77
click at [548, 102] on textarea "16/22, 184 yds, 1 TD 19/30, 119 yds, 2 INT 16 att, 76 yds 5 att, 41 yds 2 rec, …" at bounding box center [705, 119] width 330 height 77
click at [548, 101] on textarea "16/22, 184 yds, 1 TD 20/31, 128 yds, 2 INT 16 att, 76 yds 5 att, 41 yds 2 rec, …" at bounding box center [705, 119] width 330 height 77
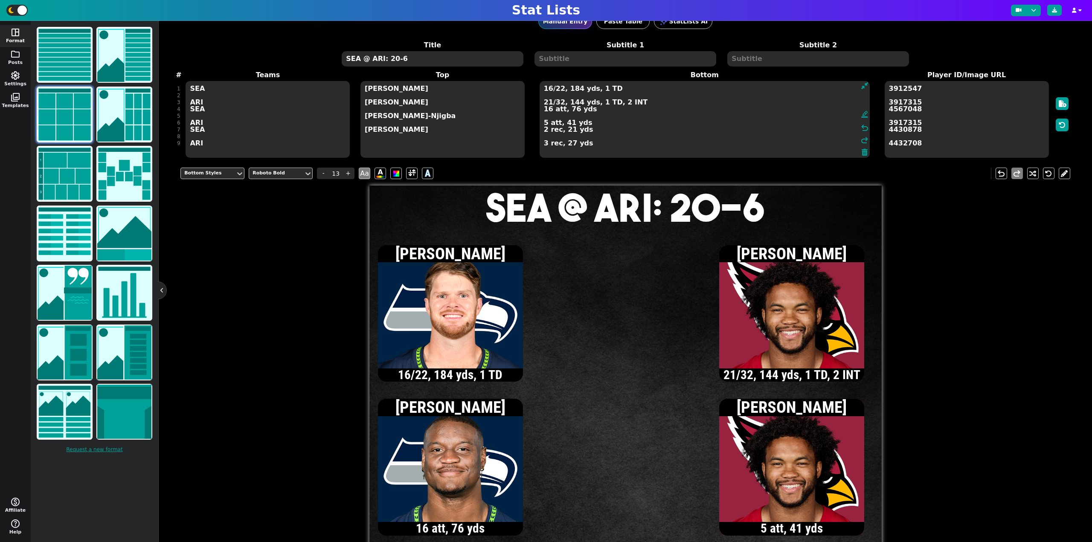
type textarea "16/22, 184 yds, 1 TD 21/32, 144 yds, 1 TD, 2 INT 16 att, 76 yds 5 att, 41 yds 2…"
click at [407, 59] on textarea "SEA @ ARI: 20-6" at bounding box center [432, 58] width 181 height 15
type input "20"
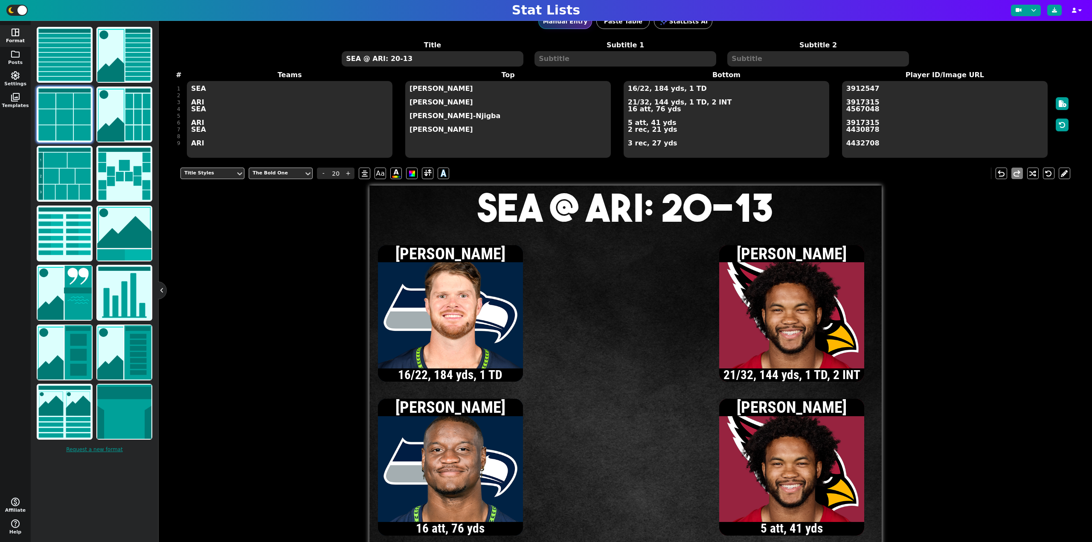
type textarea "SEA @ ARI: 20-13"
click at [628, 142] on textarea "16/22, 184 yds, 1 TD 21/32, 144 yds, 1 TD, 2 INT 16 att, 76 yds 5 att, 41 yds 2…" at bounding box center [727, 119] width 206 height 77
type input "13"
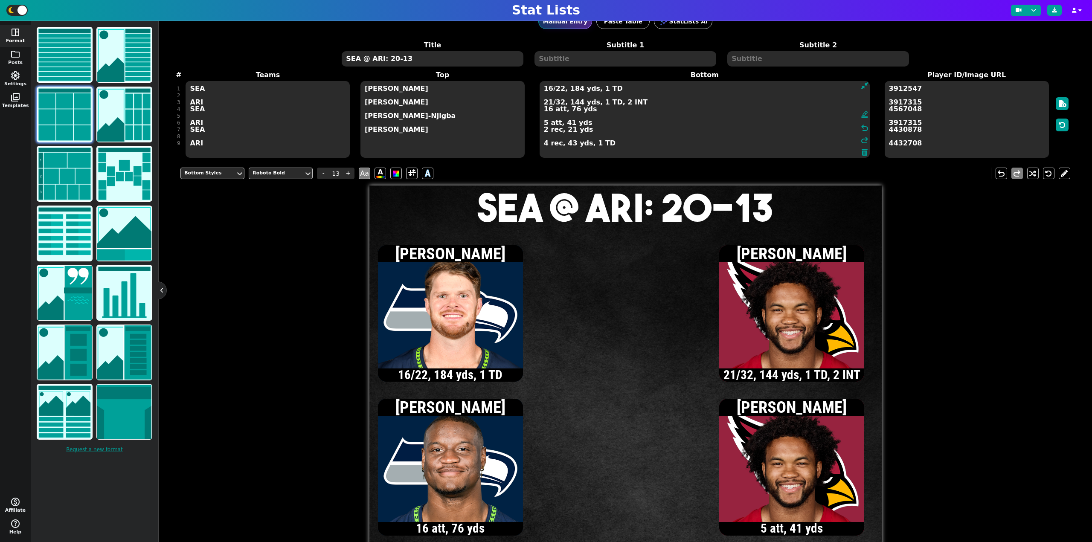
click at [559, 90] on textarea "16/22, 184 yds, 1 TD 21/32, 144 yds, 1 TD, 2 INT 16 att, 76 yds 5 att, 41 yds 2…" at bounding box center [705, 119] width 330 height 77
click at [549, 109] on textarea "16/23, 184 yds, 1 TD 21/32, 144 yds, 1 TD, 2 INT 16 att, 76 yds 5 att, 41 yds 2…" at bounding box center [705, 119] width 330 height 77
click at [549, 90] on textarea "16/23, 184 yds, 1 TD 21/32, 144 yds, 1 TD, 2 INT 17 att, 80 yds 5 att, 41 yds 2…" at bounding box center [705, 119] width 330 height 77
click at [545, 131] on textarea "17/24, 220 yds, 1 TD 21/32, 144 yds, 1 TD, 2 INT 17 att, 80 yds 5 att, 41 yds 2…" at bounding box center [705, 119] width 330 height 77
click at [549, 108] on textarea "17/24, 220 yds, 1 TD 21/32, 144 yds, 1 TD, 2 INT 17 att, 80 yds 5 att, 41 yds 3…" at bounding box center [705, 119] width 330 height 77
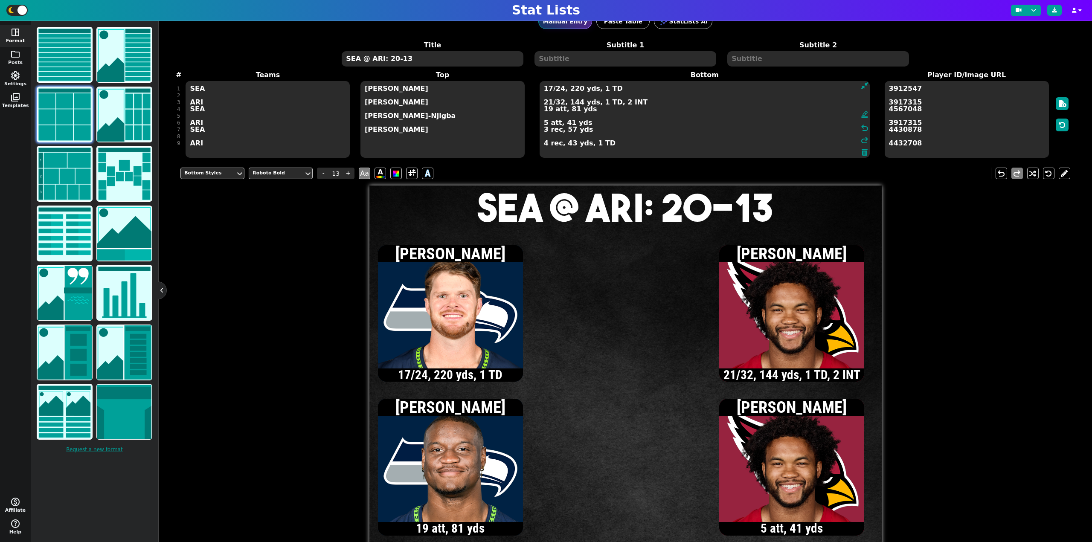
click at [549, 104] on textarea "17/24, 220 yds, 1 TD 21/32, 144 yds, 1 TD, 2 INT 19 att, 81 yds 5 att, 41 yds 3…" at bounding box center [705, 119] width 330 height 77
click at [548, 103] on textarea "17/24, 220 yds, 1 TD 22/33, 150 yds, 1 TD, 2 INT 19 att, 81 yds 5 att, 41 yds 3…" at bounding box center [705, 119] width 330 height 77
click at [548, 104] on textarea "17/24, 220 yds, 1 TD 23/36, 155 yds, 1 TD, 2 INT 19 att, 81 yds 5 att, 41 yds 3…" at bounding box center [705, 119] width 330 height 77
click at [549, 102] on textarea "17/24, 220 yds, 1 TD 24/37, 170 yds, 1 TD, 2 INT 19 att, 81 yds 5 att, 41 yds 3…" at bounding box center [705, 119] width 330 height 77
click at [545, 145] on textarea "17/24, 220 yds, 1 TD 25/38, 175 yds, 1 TD, 2 INT 19 att, 81 yds 5 att, 41 yds 3…" at bounding box center [705, 119] width 330 height 77
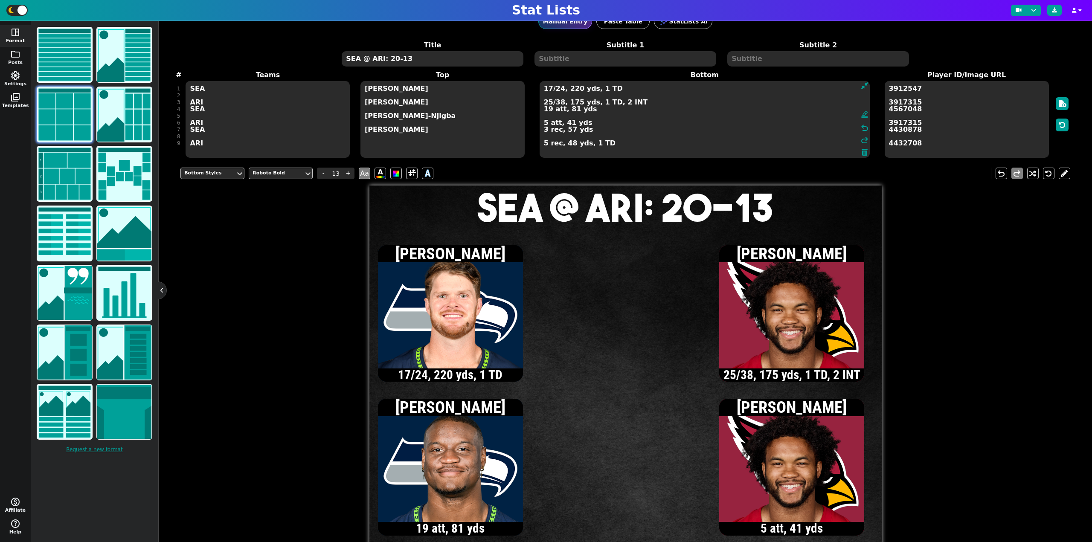
click at [548, 102] on textarea "17/24, 220 yds, 1 TD 25/38, 175 yds, 1 TD, 2 INT 19 att, 81 yds 5 att, 41 yds 3…" at bounding box center [705, 119] width 330 height 77
click at [544, 144] on textarea "17/24, 220 yds, 1 TD 26/40, 193 yds, 1 TD, 2 INT 19 att, 81 yds 5 att, 41 yds 3…" at bounding box center [705, 119] width 330 height 77
click at [548, 103] on textarea "17/24, 220 yds, 1 TD 26/40, 193 yds, 1 TD, 2 INT 19 att, 81 yds 5 att, 41 yds 3…" at bounding box center [705, 119] width 330 height 77
type textarea "17/24, 220 yds, 1 TD 27/41, 200 yds, 2 TD, 2 INT 19 att, 81 yds 5 att, 41 yds 3…"
click at [431, 60] on textarea "SEA @ ARI: 20-13" at bounding box center [432, 58] width 181 height 15
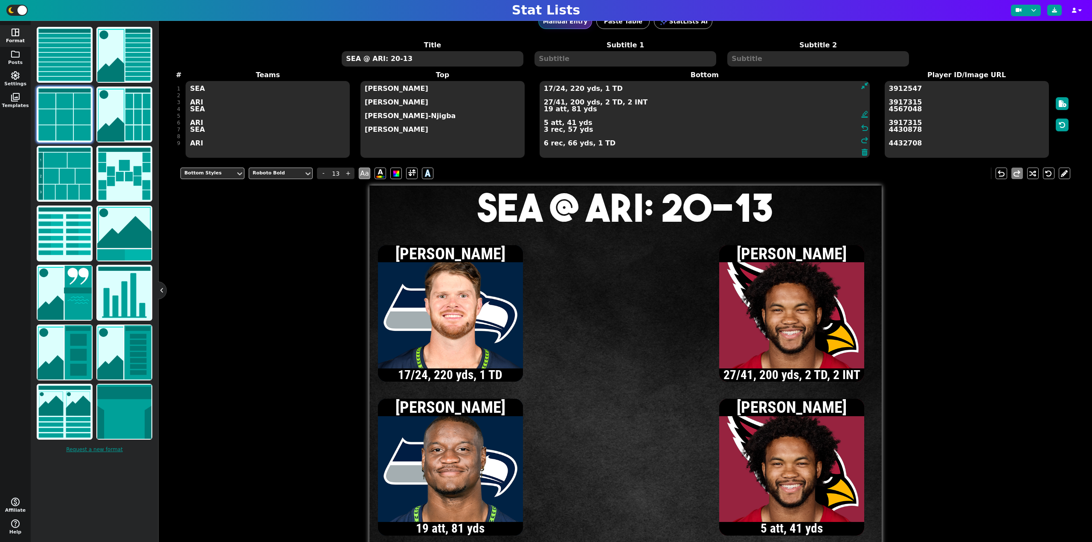
type input "20"
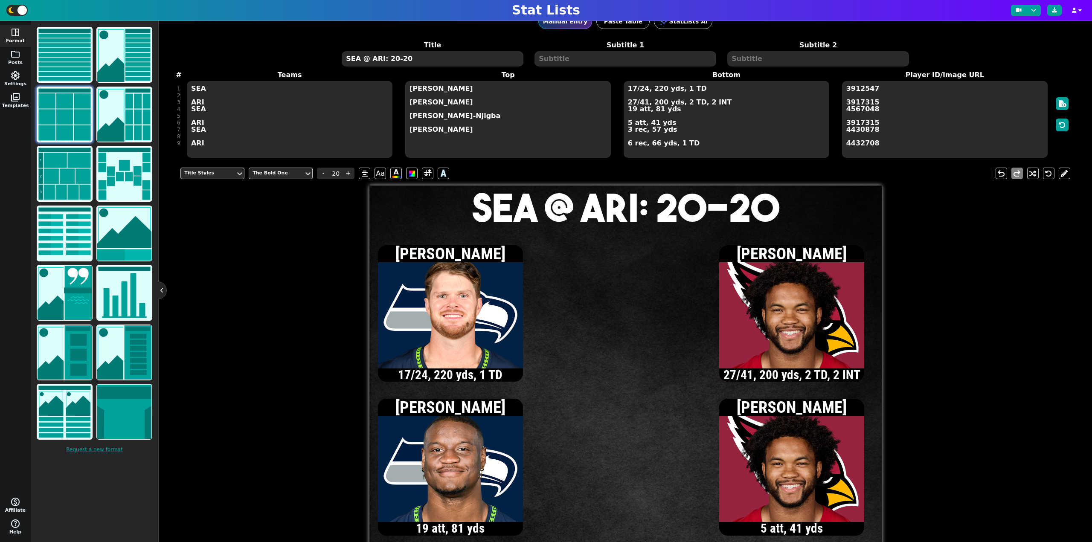
type textarea "SEA @ ARI: 20-20"
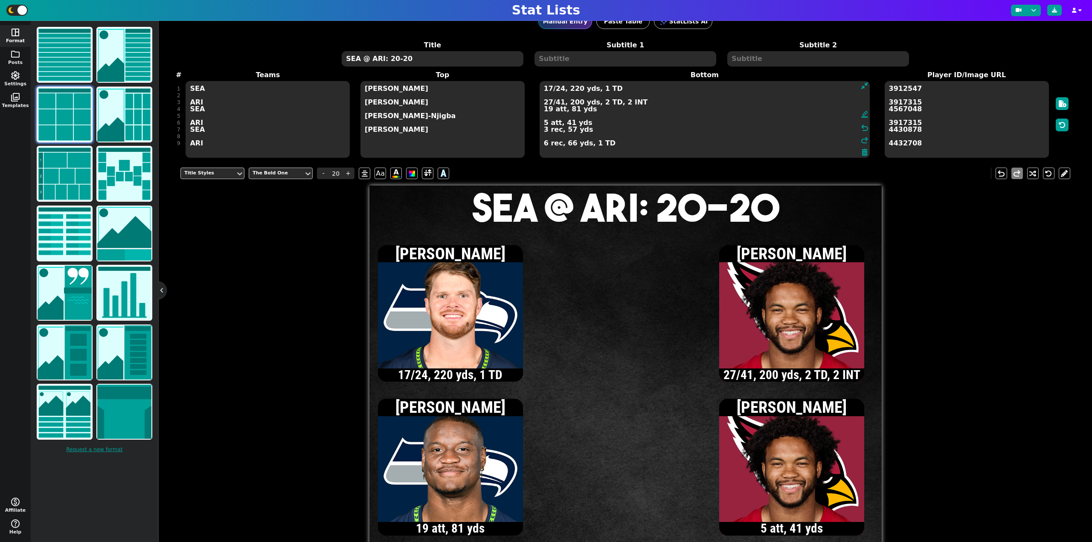
click at [632, 87] on textarea "17/24, 220 yds, 1 TD 27/41, 200 yds, 2 TD, 2 INT 19 att, 81 yds 5 att, 41 yds 3…" at bounding box center [705, 119] width 330 height 77
type input "13"
click at [544, 129] on textarea "18/26, 242 yds, 1 TD 27/41, 200 yds, 2 TD, 2 INT 19 att, 81 yds 5 att, 41 yds 3…" at bounding box center [705, 119] width 330 height 77
type textarea "18/26, 242 yds, 1 TD 27/41, 200 yds, 2 TD, 2 INT 19 att, 81 yds 5 att, 41 yds 4…"
click at [393, 60] on textarea "SEA @ ARI: 20-20" at bounding box center [432, 58] width 181 height 15
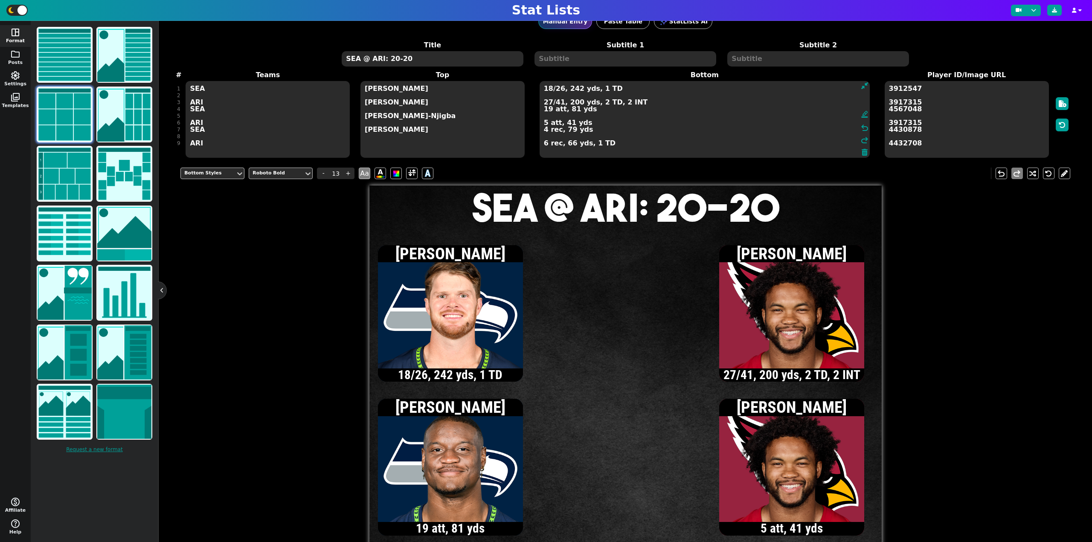
type input "20"
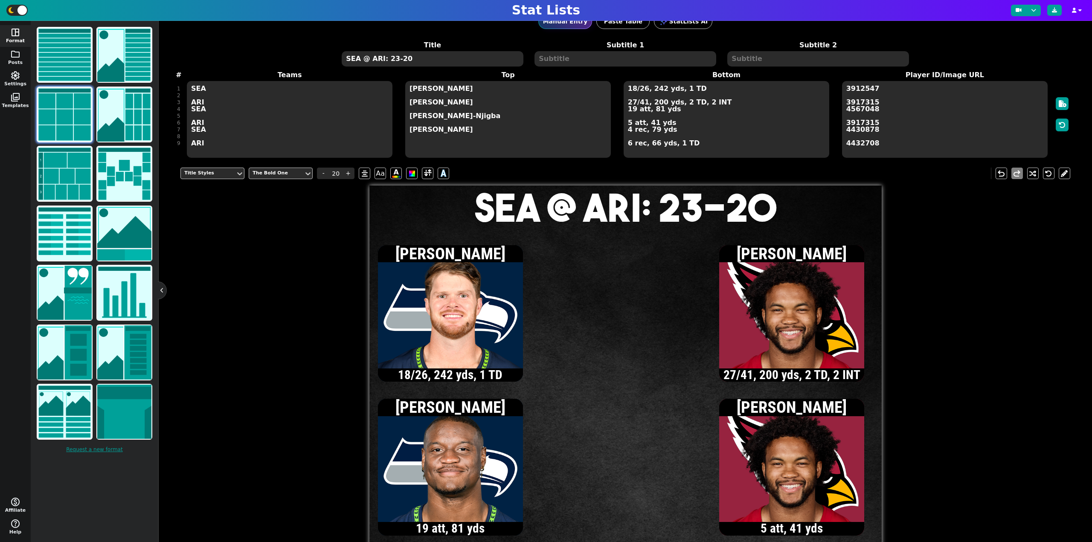
type textarea "SEA @ ARI: 23-20"
click at [1053, 12] on icon at bounding box center [1054, 10] width 5 height 5
